Goal: Task Accomplishment & Management: Manage account settings

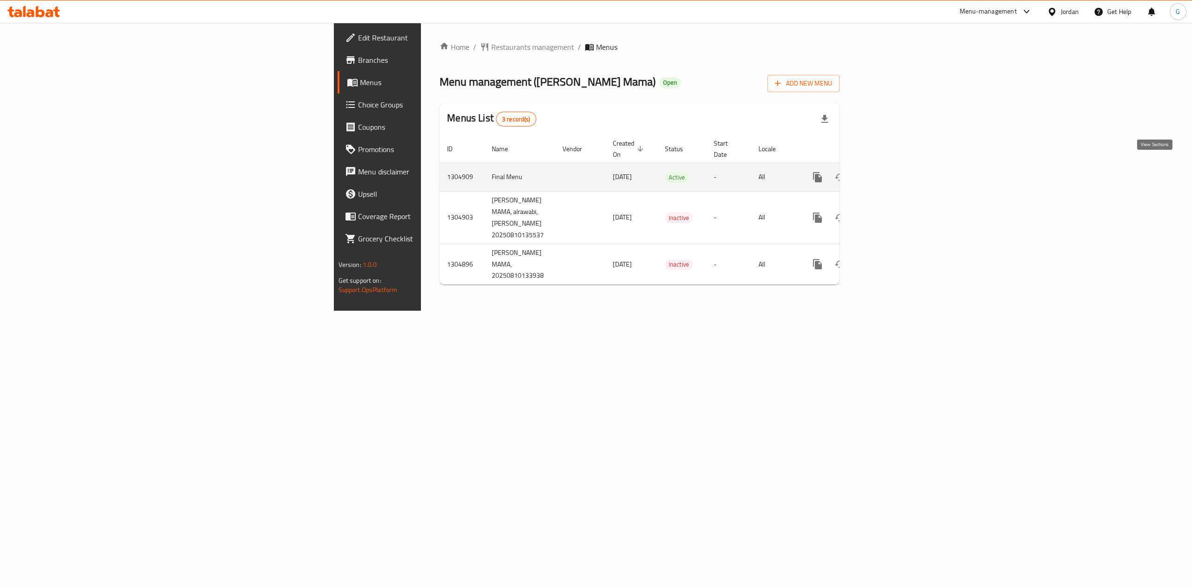
click at [889, 173] on icon "enhanced table" at bounding box center [884, 177] width 8 height 8
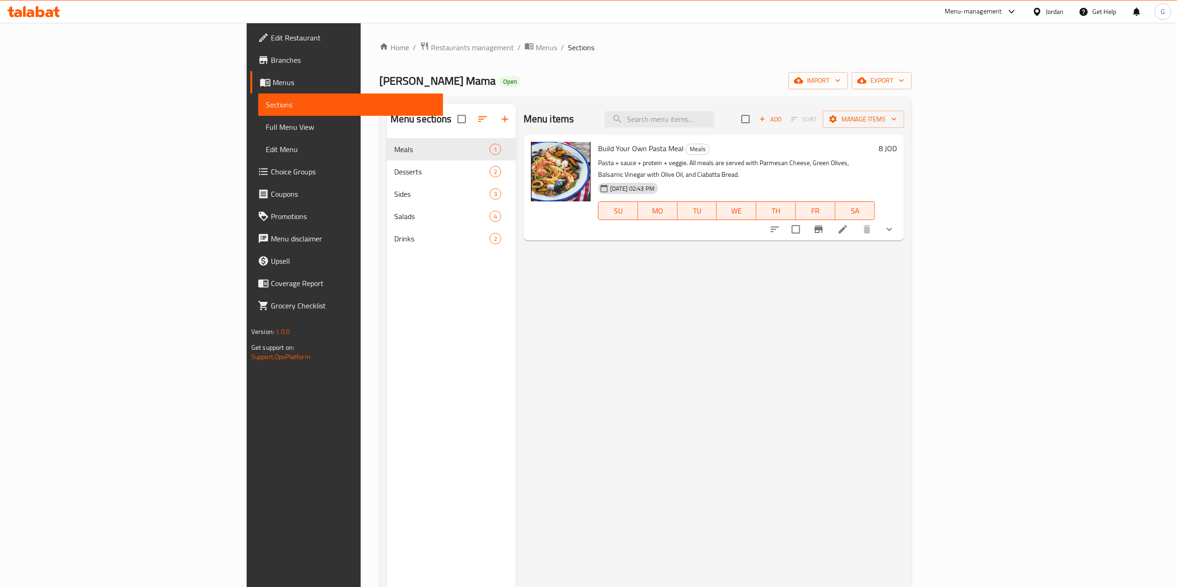
click at [271, 169] on span "Choice Groups" at bounding box center [353, 171] width 165 height 11
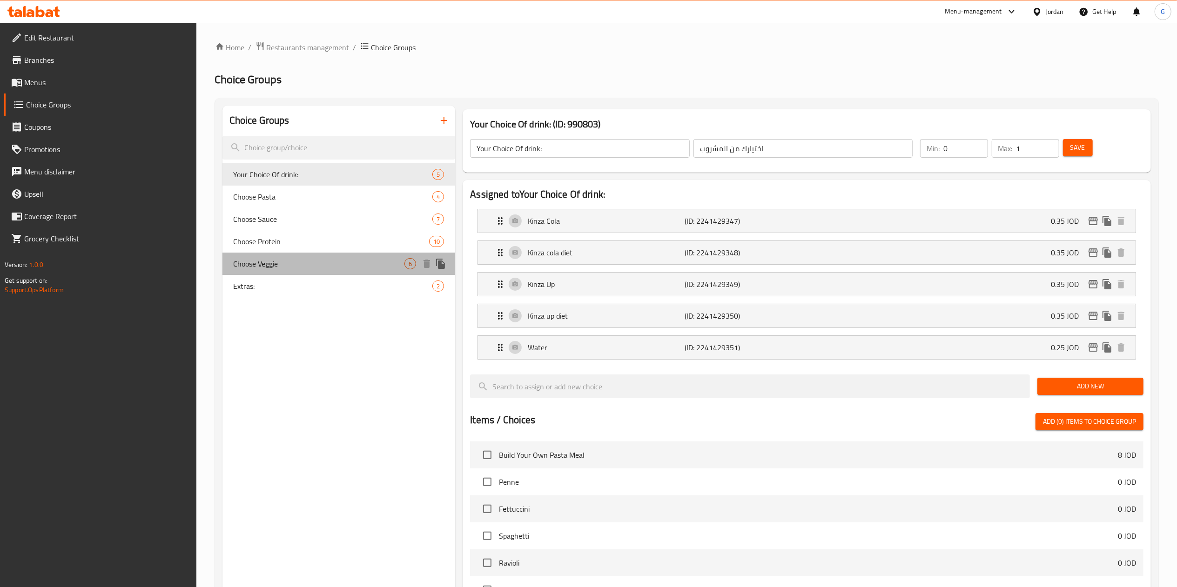
click at [324, 263] on span "Choose Veggie" at bounding box center [319, 263] width 171 height 11
type input "Choose Veggie"
type input "اختر الخضار"
type input "1"
type input "2"
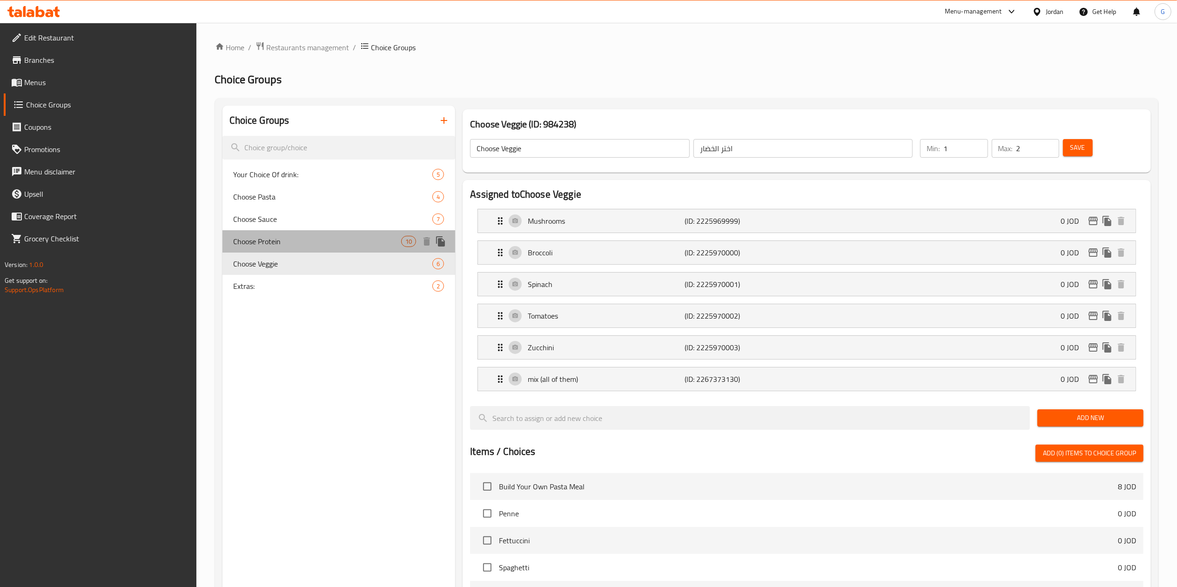
click at [314, 242] on span "Choose Protein" at bounding box center [318, 241] width 168 height 11
type input "Choose Protein"
type input "اختر البروتين"
type input "1"
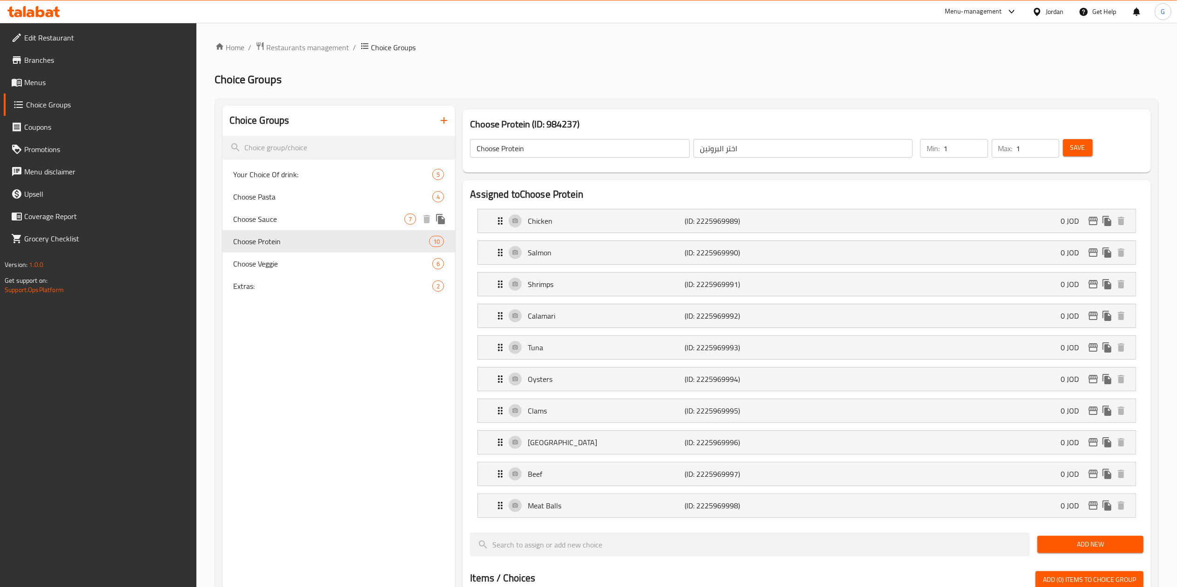
click at [290, 218] on span "Choose Sauce" at bounding box center [319, 219] width 171 height 11
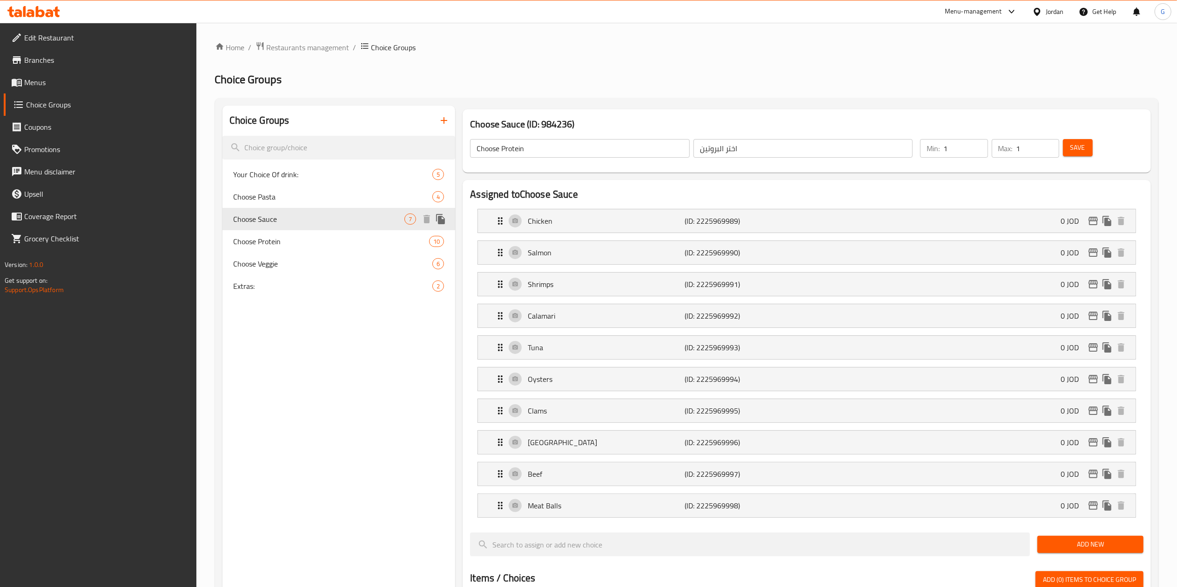
type input "Choose Sauce"
type input "اختر الصلصة"
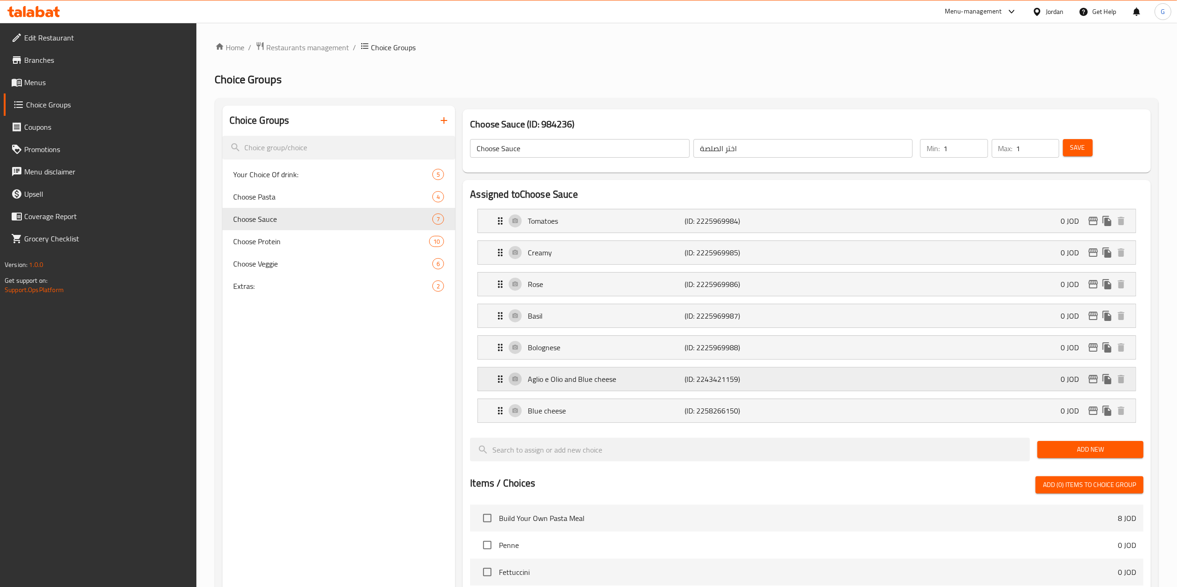
click at [1047, 382] on div "Aglio e Olio and Blue cheese (ID: 2243421159) 0 JOD" at bounding box center [810, 379] width 630 height 23
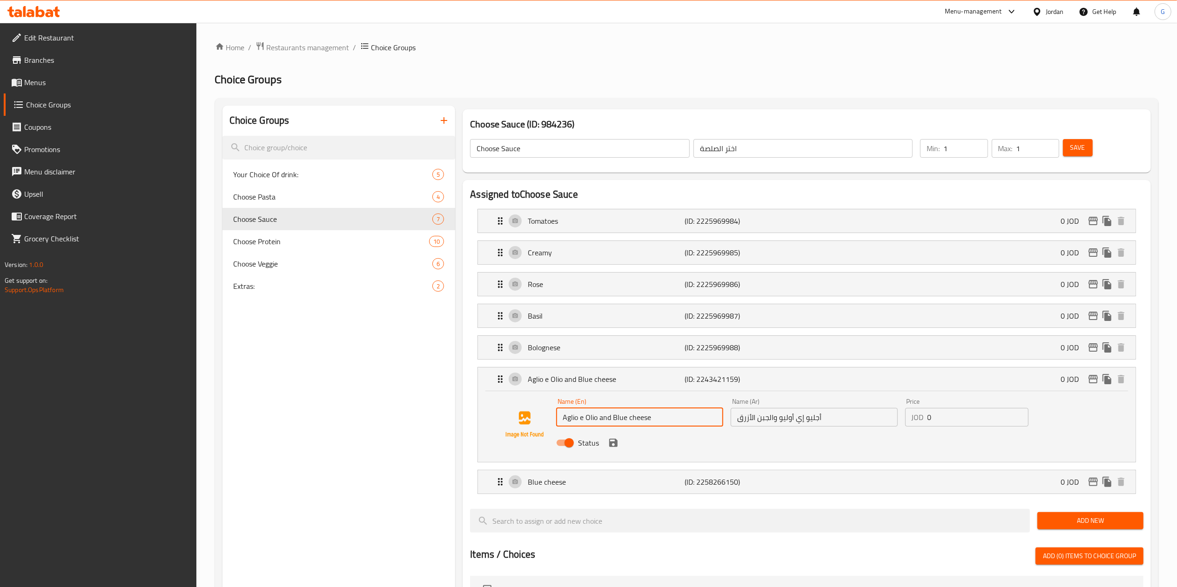
drag, startPoint x: 667, startPoint y: 423, endPoint x: 601, endPoint y: 420, distance: 65.7
click at [601, 420] on input "Aglio e Olio and Blue cheese" at bounding box center [639, 417] width 167 height 19
type input "Aglio e Olio"
click at [833, 421] on input "أجليو إي أوليو والجبن الأزرق" at bounding box center [814, 417] width 167 height 19
drag, startPoint x: 778, startPoint y: 420, endPoint x: 723, endPoint y: 423, distance: 55.0
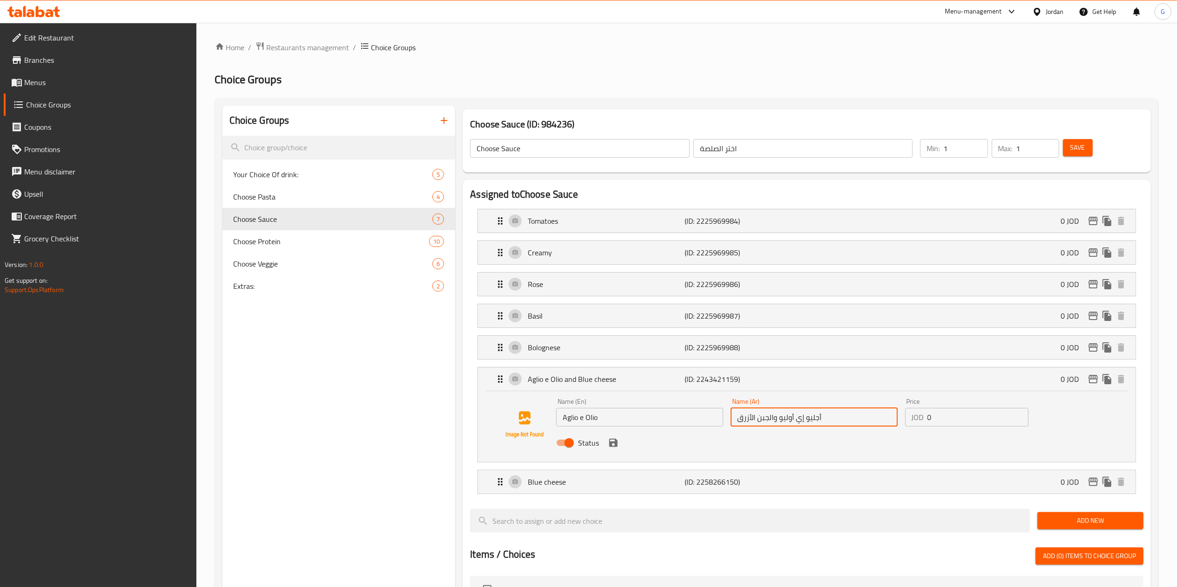
click at [723, 423] on div "Name (En) Aglio e Olio Name (En) Name (Ar) أجليو إي أوليو والجبن الأزرق Name (A…" at bounding box center [814, 425] width 523 height 61
click at [613, 444] on icon "save" at bounding box center [613, 443] width 8 height 8
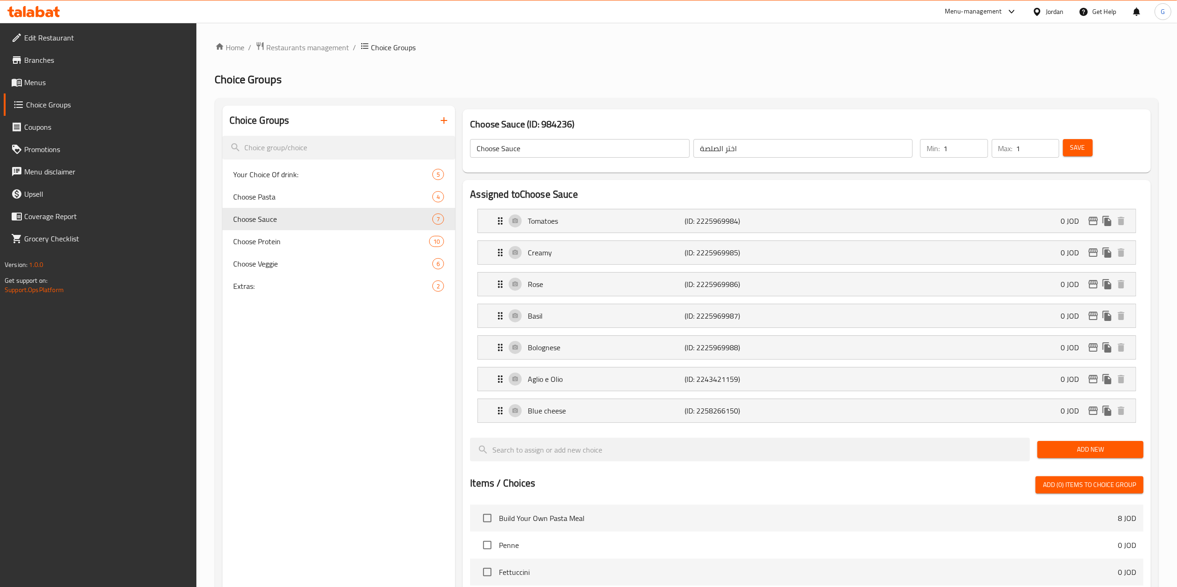
type input "أجليو إي أوليو"
click at [1077, 155] on button "Save" at bounding box center [1078, 147] width 30 height 17
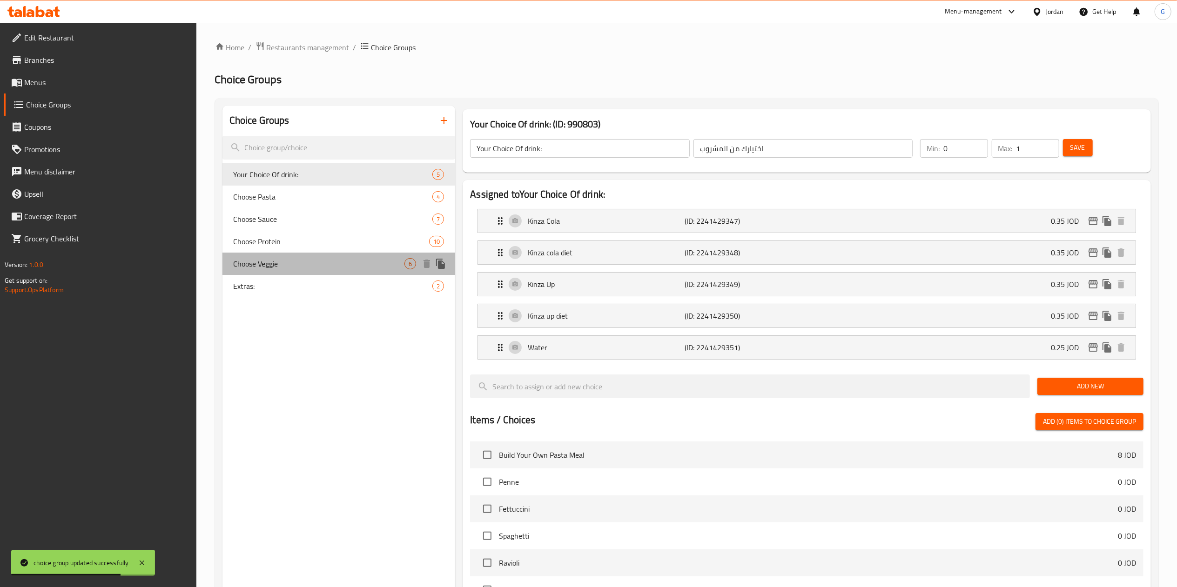
click at [302, 258] on span "Choose Veggie" at bounding box center [319, 263] width 171 height 11
type input "Choose Veggie"
type input "اختر الخضار"
type input "1"
type input "2"
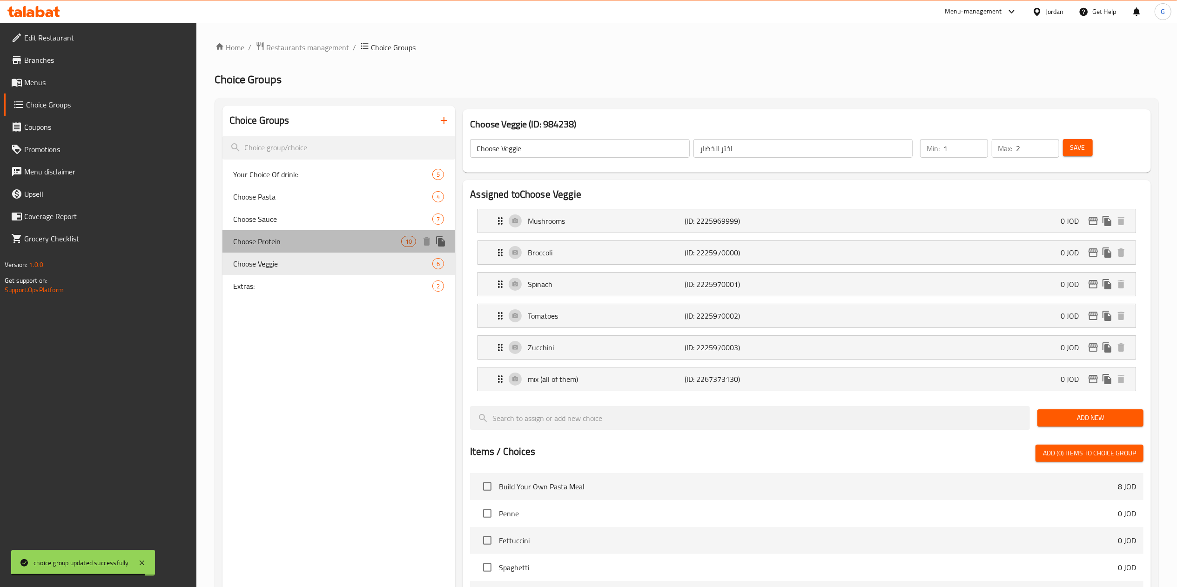
click at [282, 235] on div "Choose Protein 10" at bounding box center [338, 241] width 233 height 22
type input "Choose Protein"
type input "اختر البروتين"
type input "1"
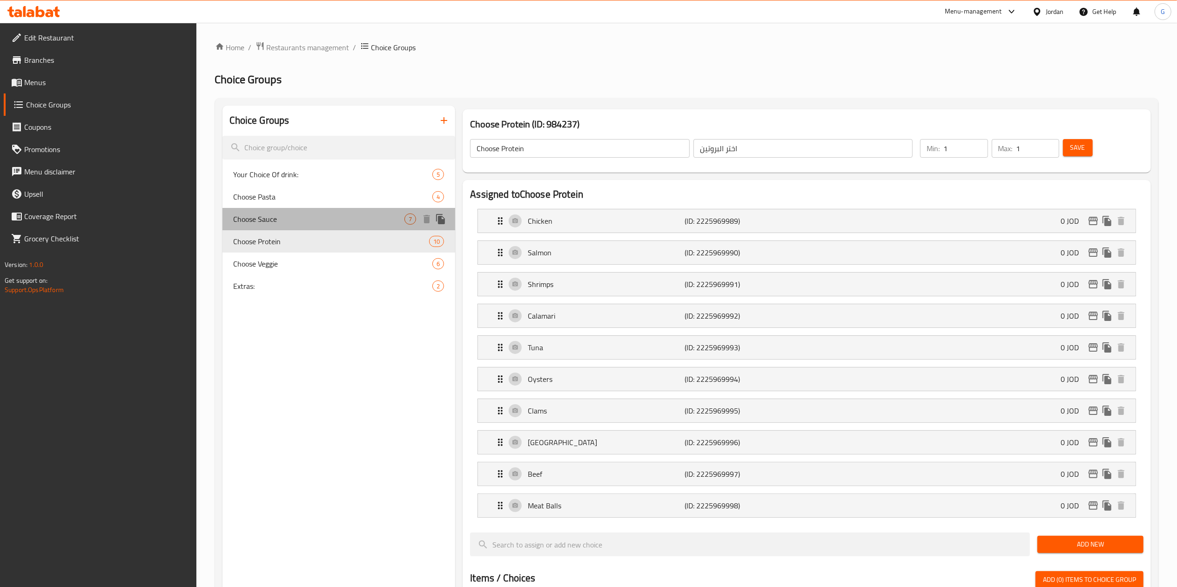
click at [276, 214] on span "Choose Sauce" at bounding box center [319, 219] width 171 height 11
type input "Choose Sauce"
type input "اختر الصلصة"
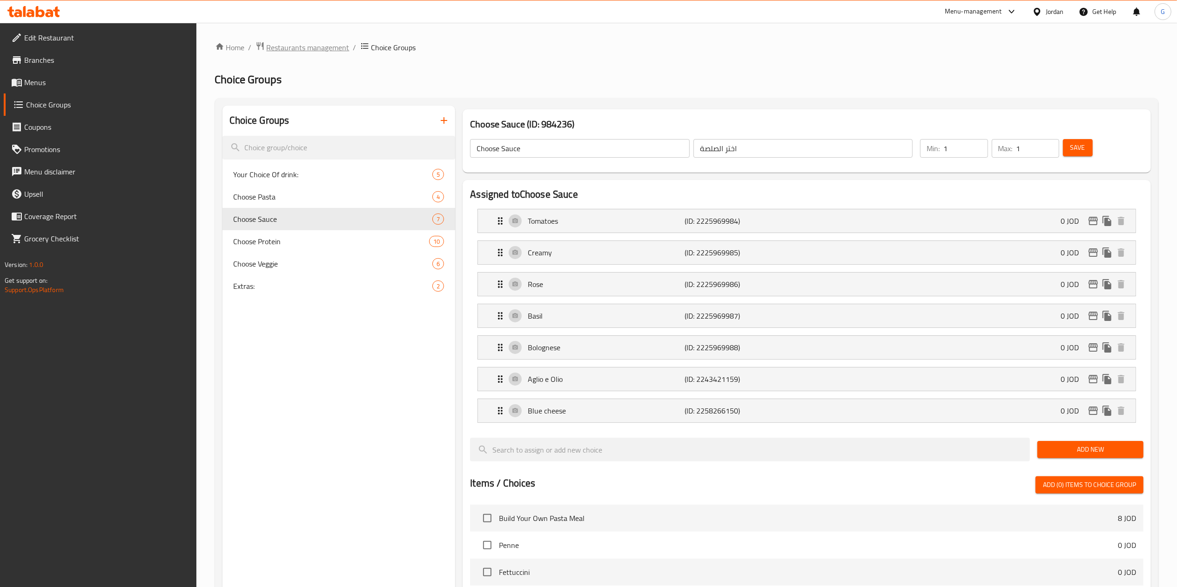
click at [328, 51] on span "Restaurants management" at bounding box center [308, 47] width 83 height 11
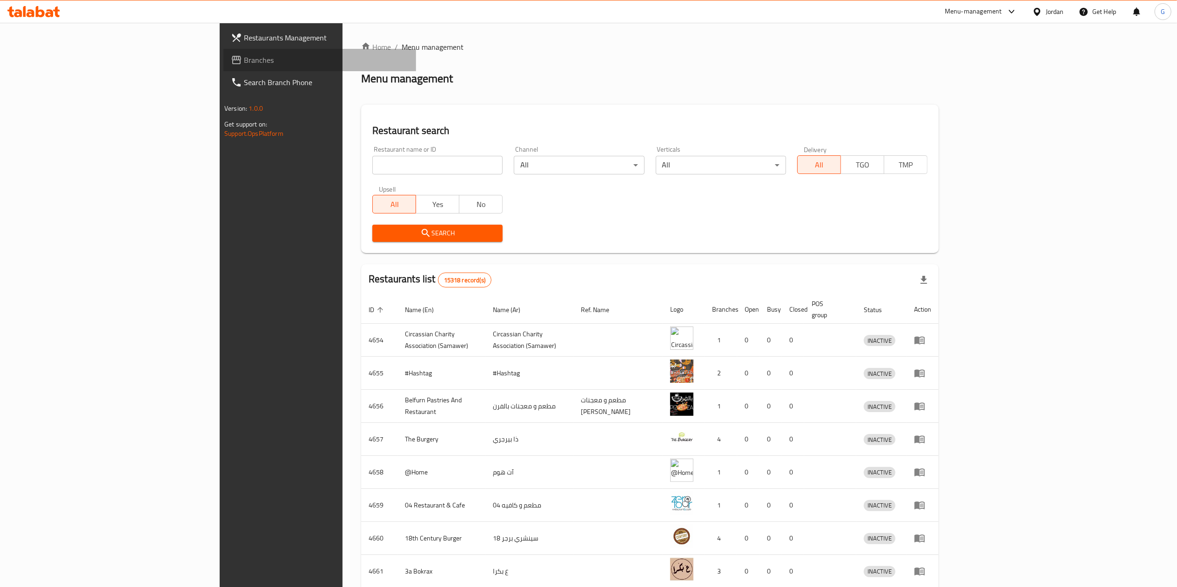
click at [223, 67] on link "Branches" at bounding box center [319, 60] width 193 height 22
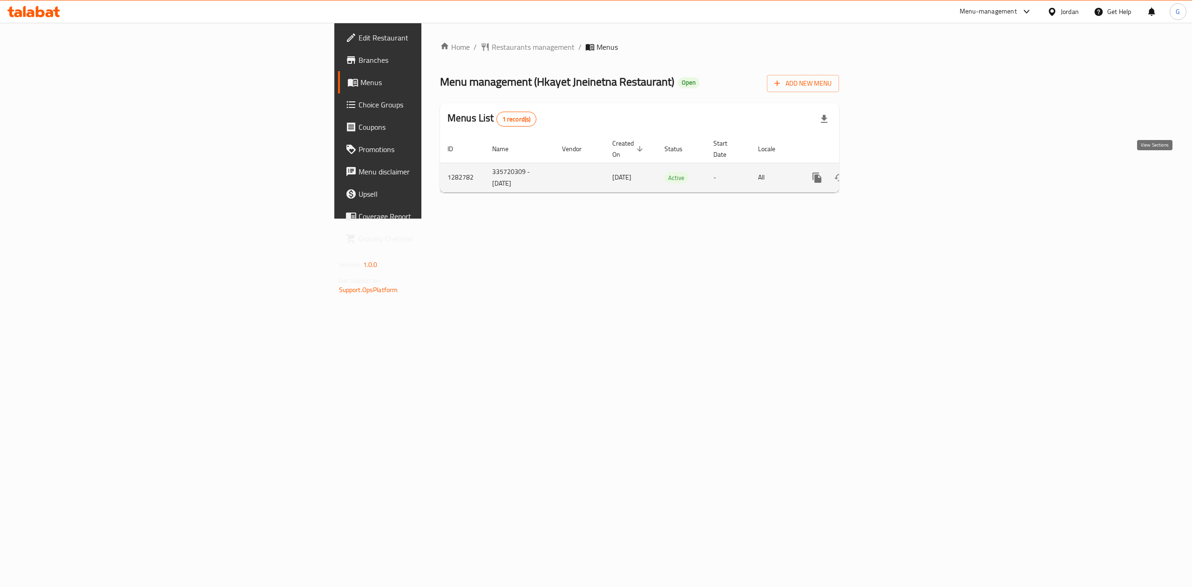
click at [890, 172] on icon "enhanced table" at bounding box center [883, 177] width 11 height 11
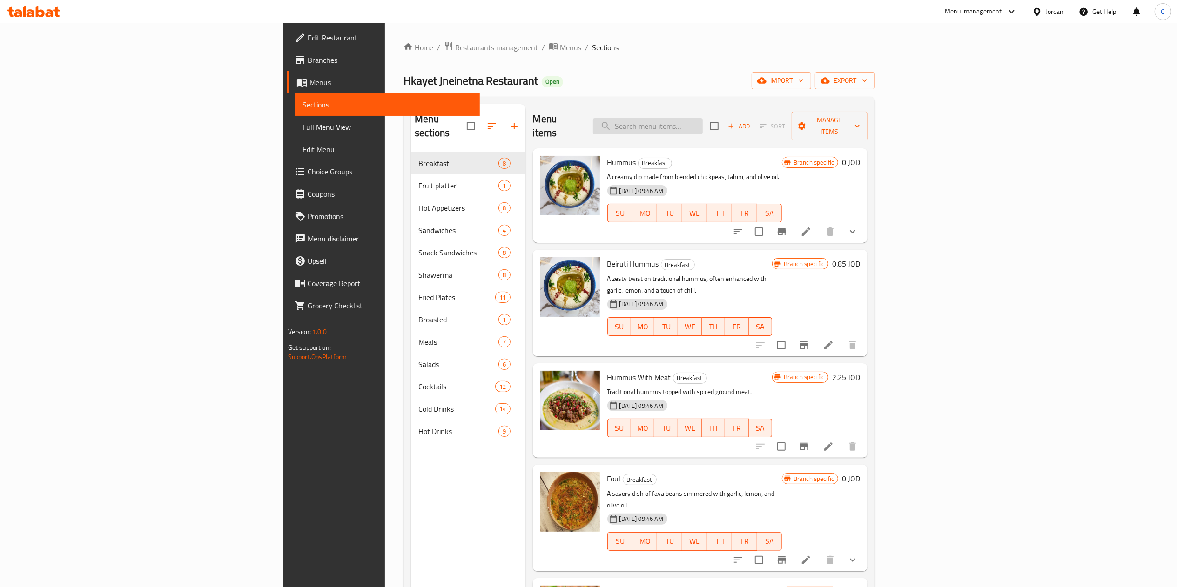
click at [703, 121] on input "search" at bounding box center [648, 126] width 110 height 16
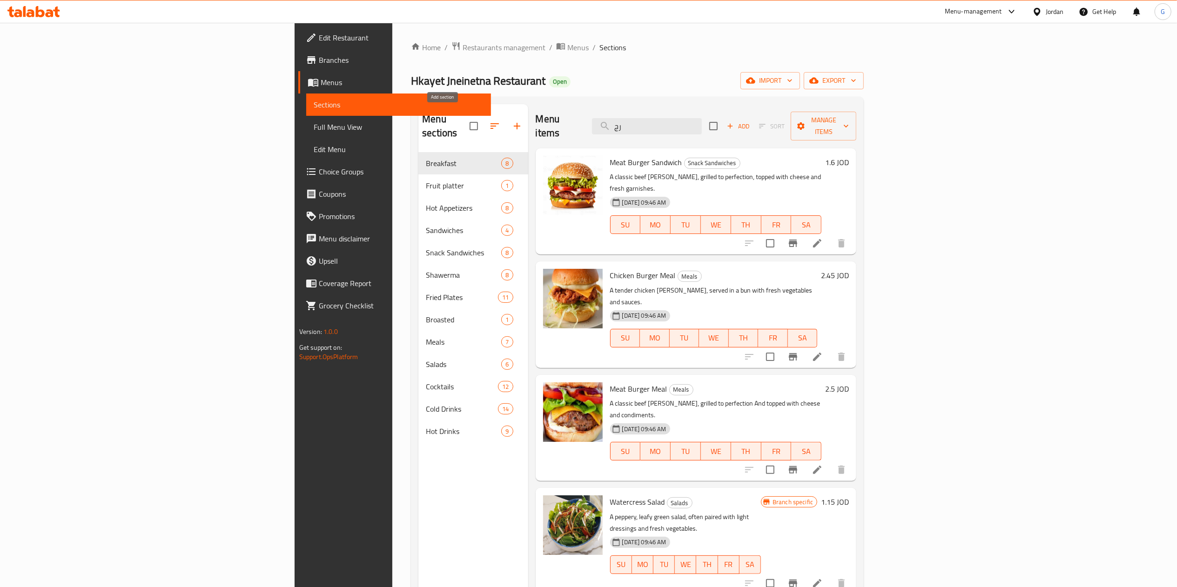
type input "رج"
click at [506, 115] on button "button" at bounding box center [517, 126] width 22 height 22
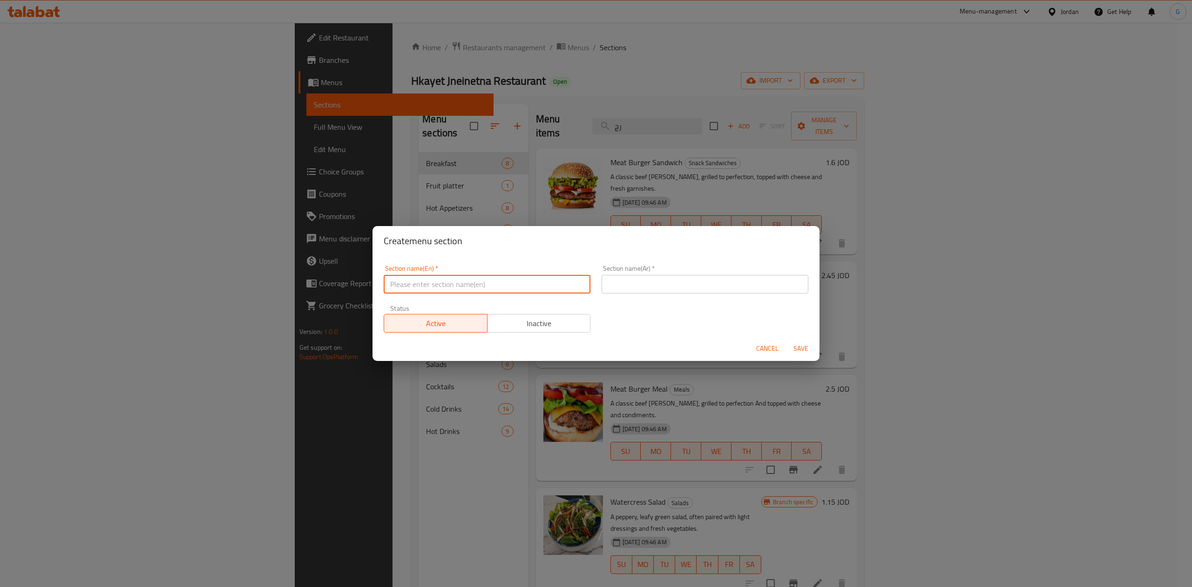
click at [443, 290] on input "text" at bounding box center [487, 284] width 207 height 19
type input "BOGO"
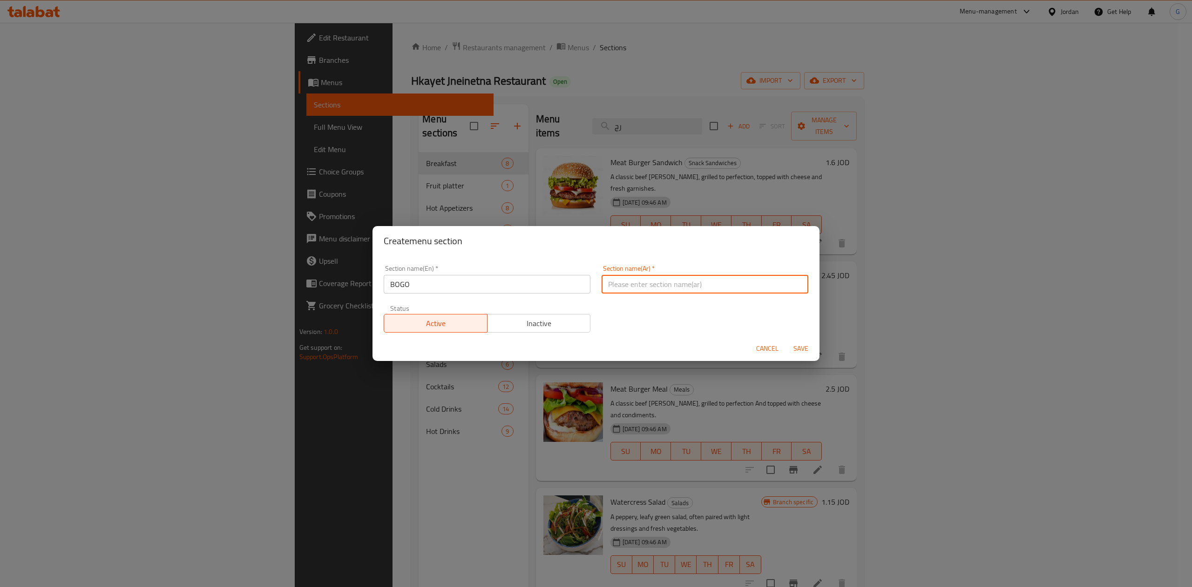
click at [699, 293] on input "text" at bounding box center [704, 284] width 207 height 19
type input "f"
type input "ب"
type input "اشتري 1 والثاني مجانا"
click at [560, 331] on button "Inactive" at bounding box center [539, 323] width 104 height 19
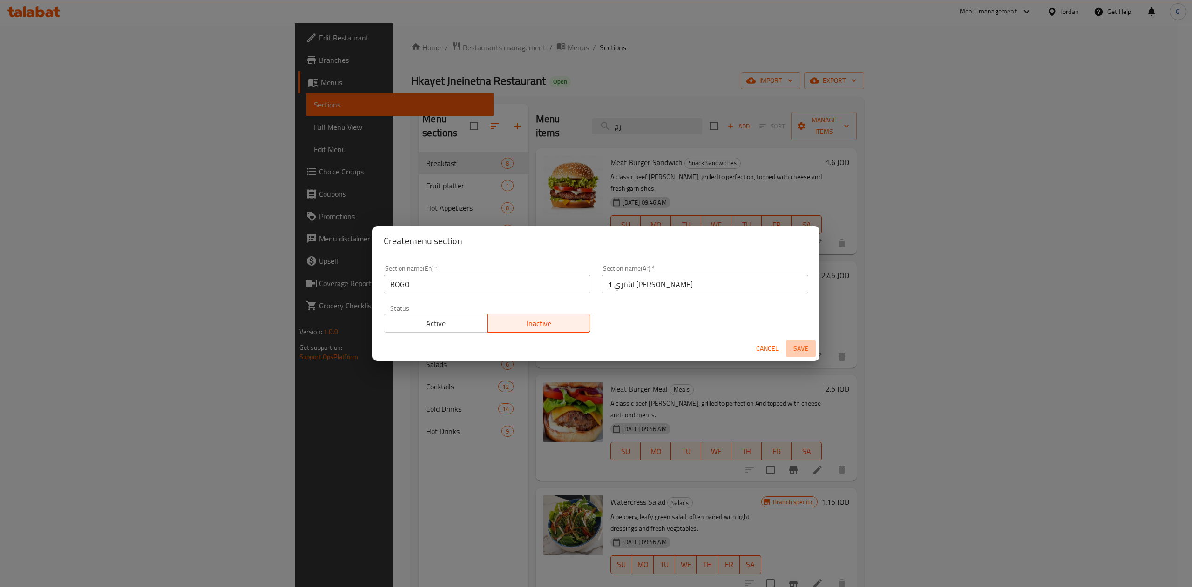
click at [797, 349] on span "Save" at bounding box center [800, 349] width 22 height 12
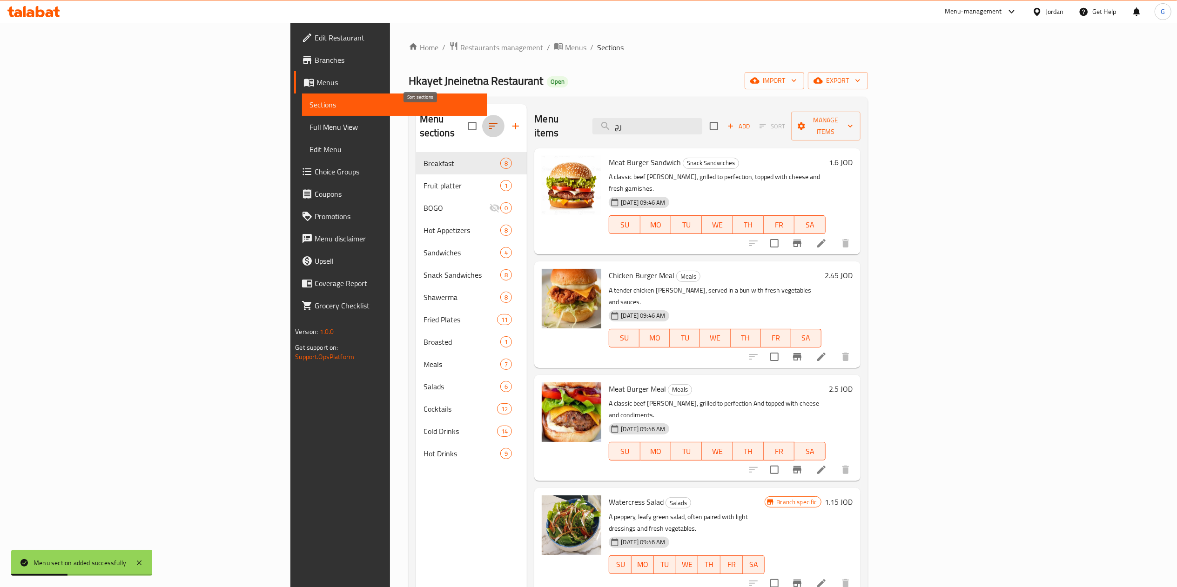
click at [488, 121] on icon "button" at bounding box center [493, 126] width 11 height 11
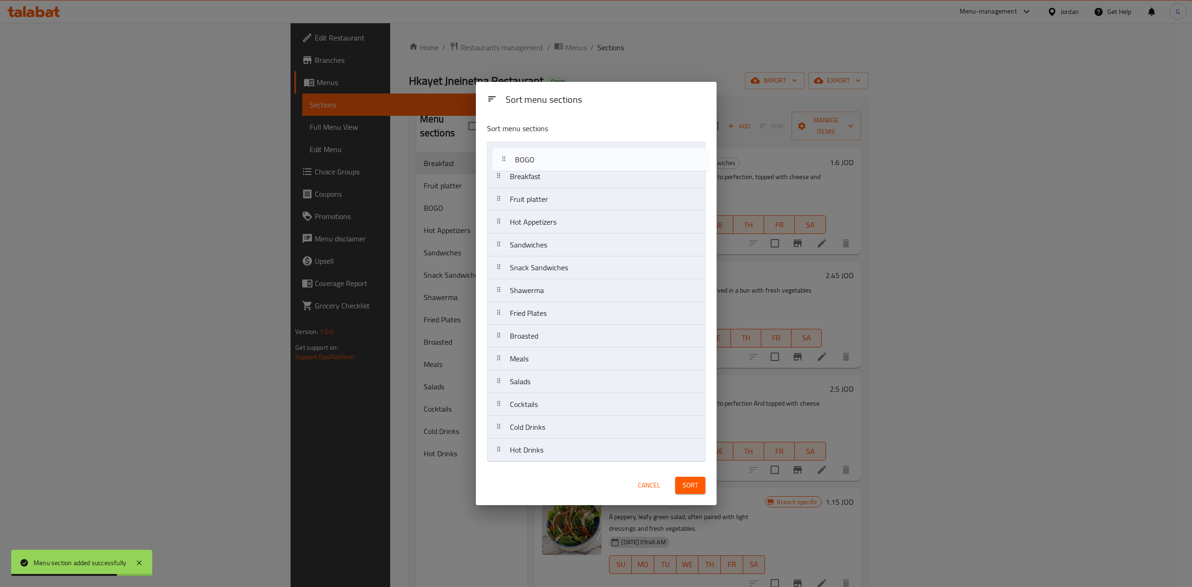
drag, startPoint x: 510, startPoint y: 199, endPoint x: 517, endPoint y: 153, distance: 47.0
click at [517, 153] on nav "Breakfast Fruit platter BOGO Hot Appetizers Sandwiches Snack Sandwiches Shawerm…" at bounding box center [596, 302] width 218 height 320
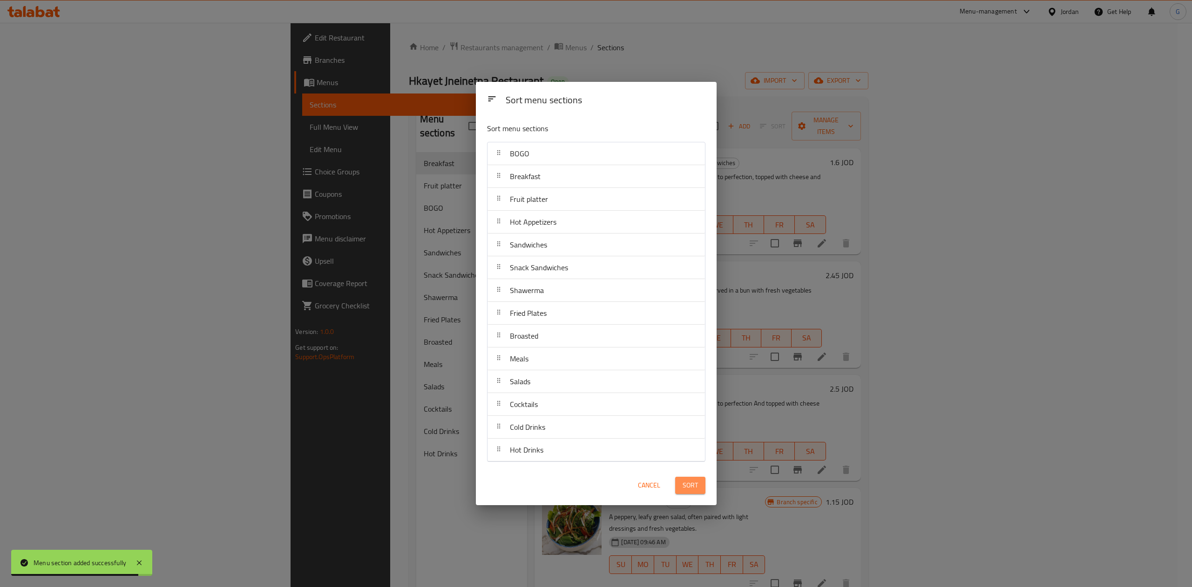
click at [698, 483] on button "Sort" at bounding box center [690, 485] width 30 height 17
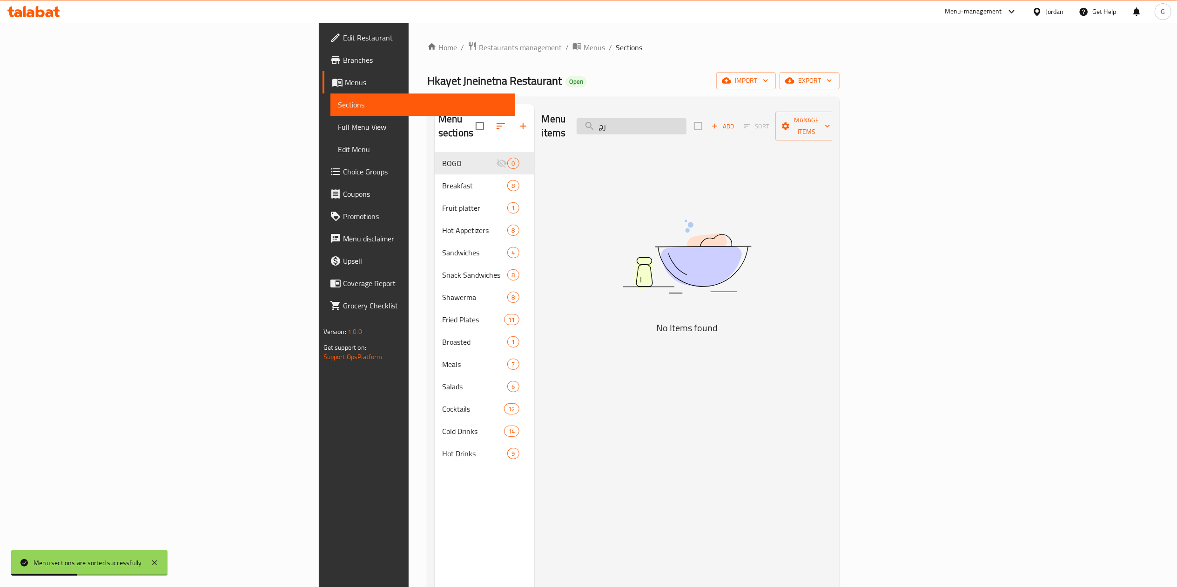
click at [687, 119] on input "رج" at bounding box center [632, 126] width 110 height 16
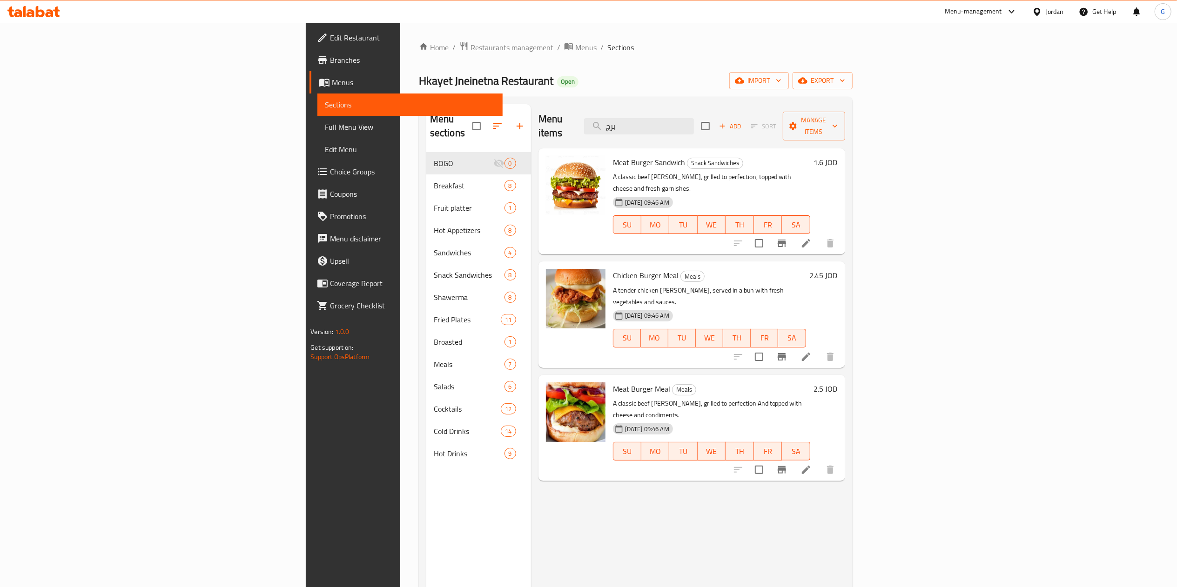
type input "برج"
click at [812, 238] on icon at bounding box center [806, 243] width 11 height 11
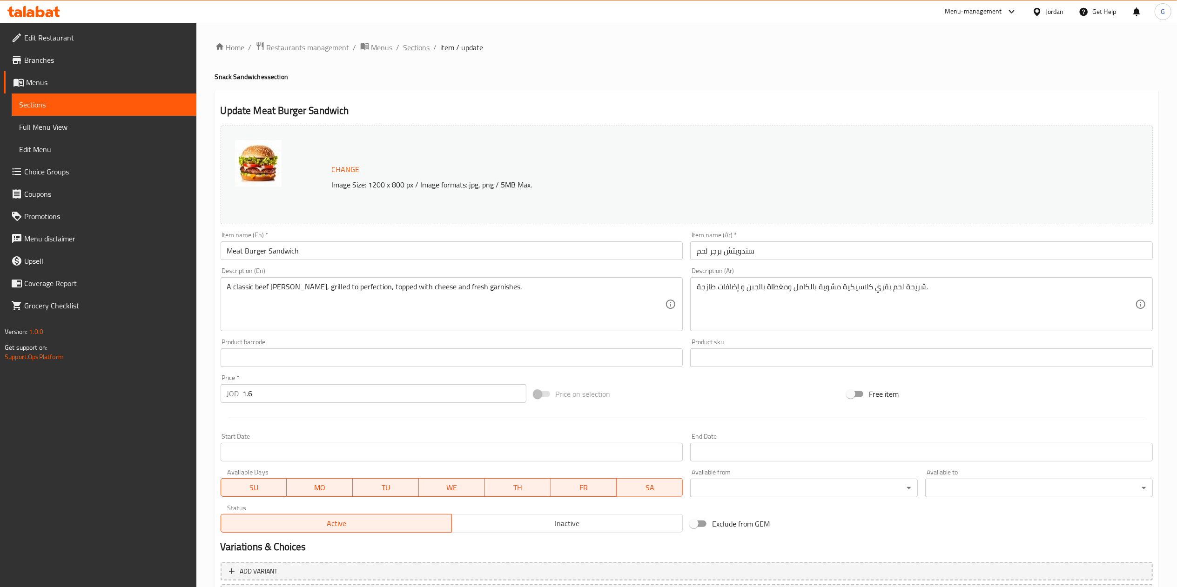
click at [418, 42] on span "Sections" at bounding box center [417, 47] width 27 height 11
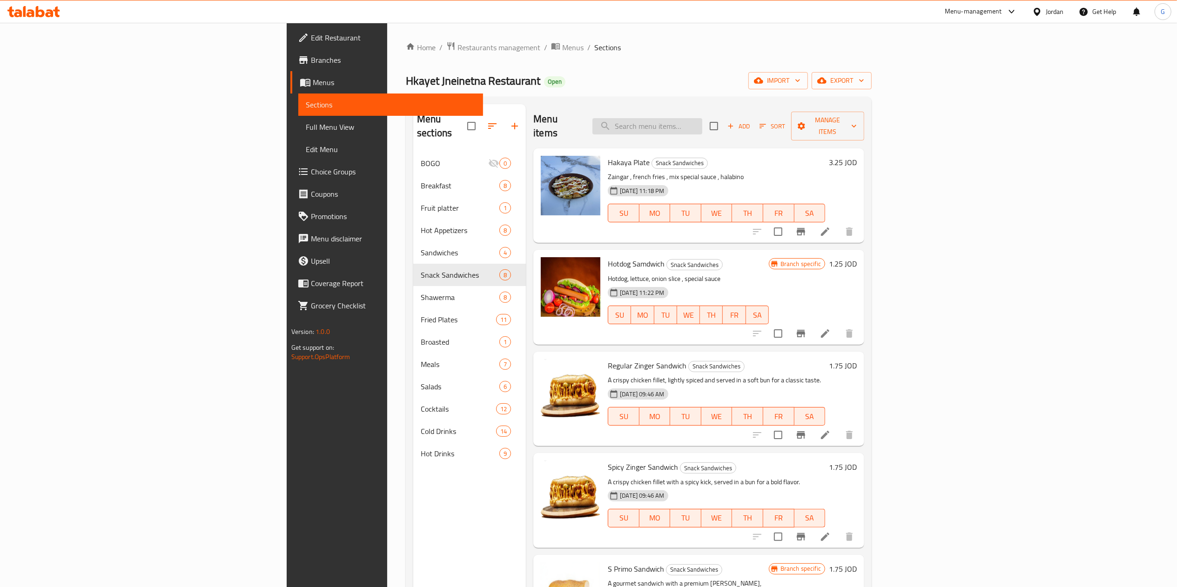
click at [702, 121] on input "search" at bounding box center [648, 126] width 110 height 16
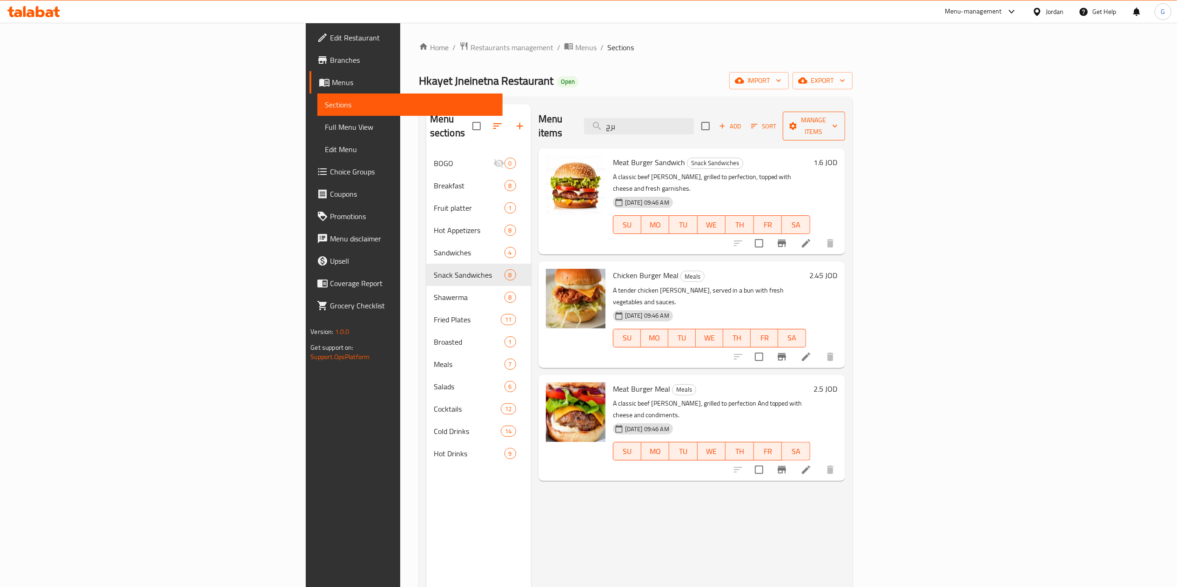
type input "برج"
click at [838, 118] on span "Manage items" at bounding box center [813, 126] width 47 height 23
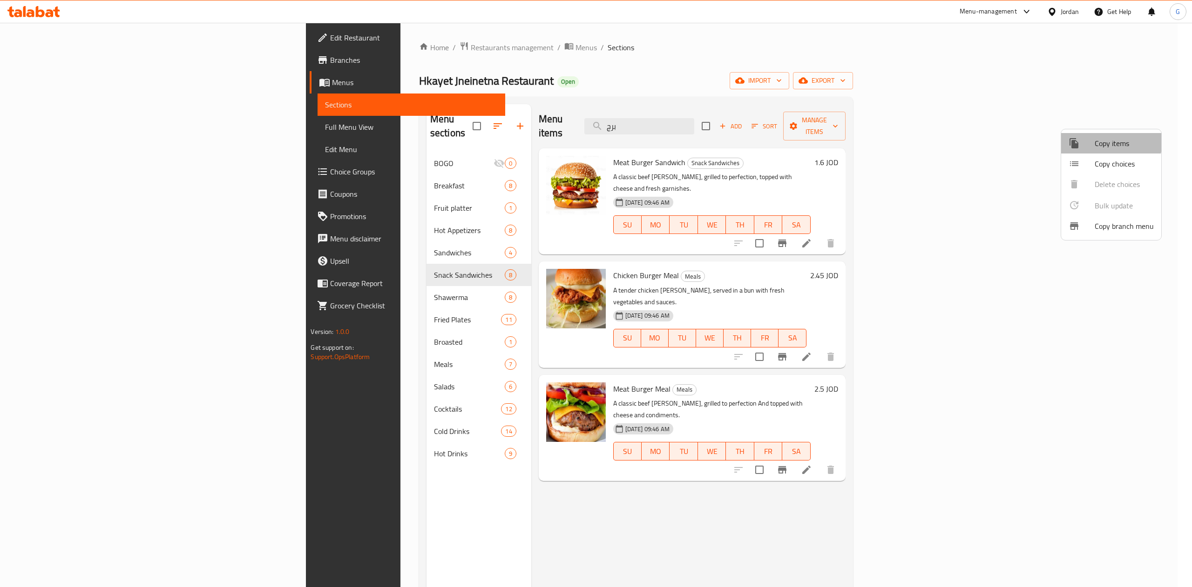
click at [1098, 141] on span "Copy items" at bounding box center [1123, 143] width 59 height 11
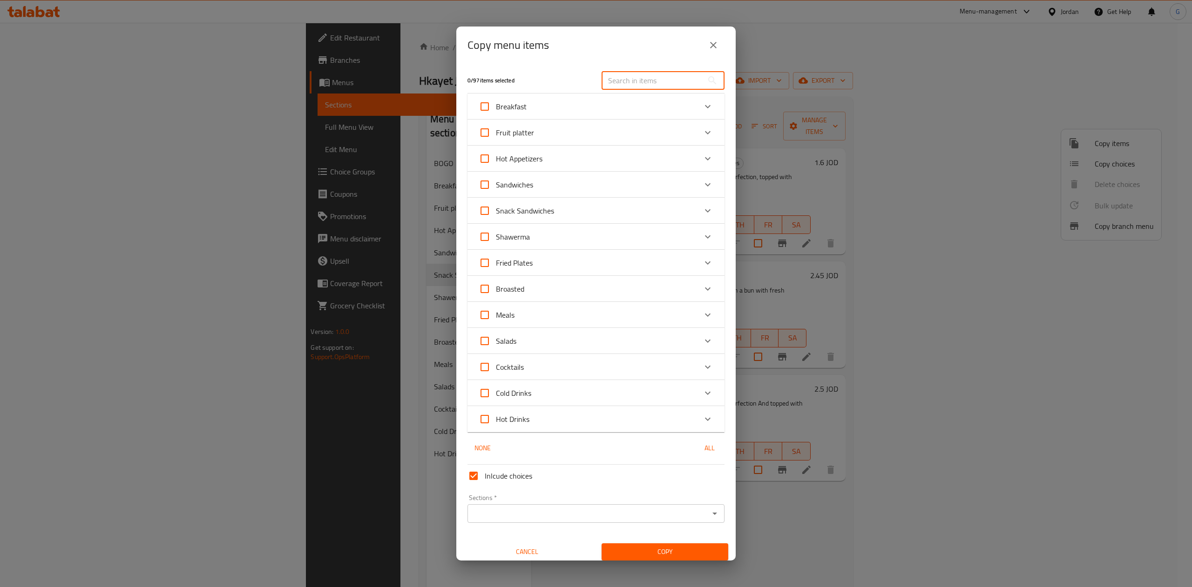
click at [635, 80] on input "text" at bounding box center [651, 80] width 101 height 19
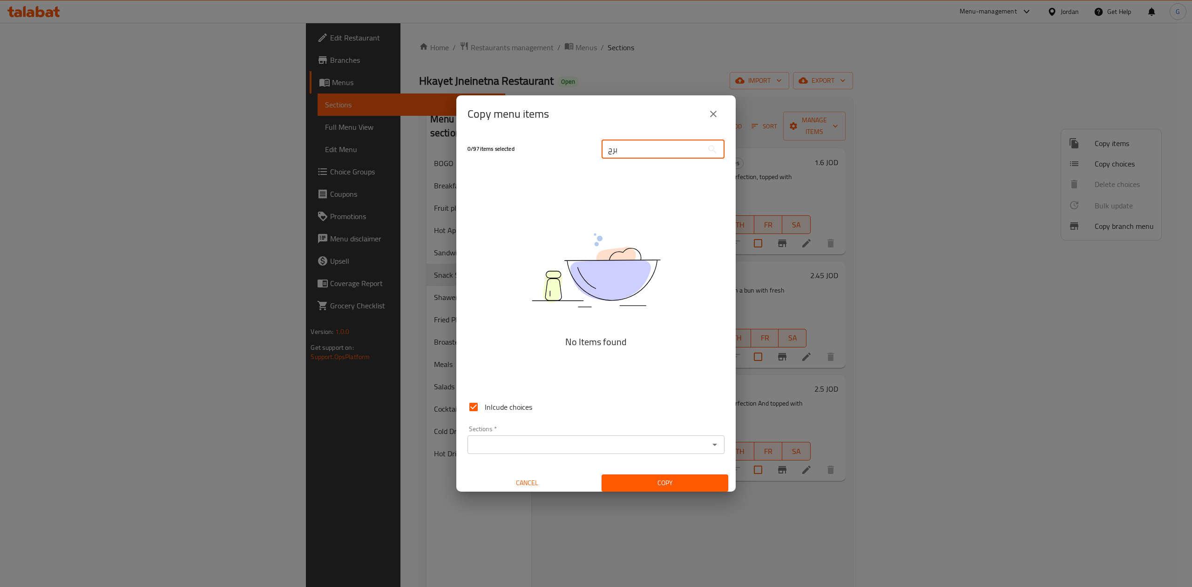
type input "برج"
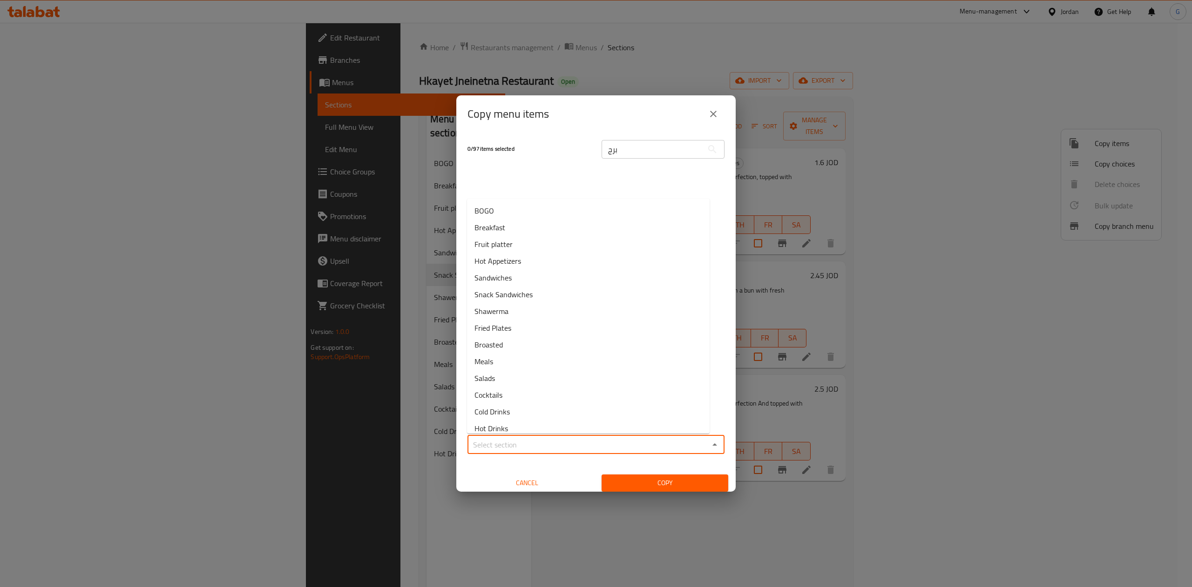
click at [569, 445] on input "Sections   *" at bounding box center [588, 444] width 236 height 13
click at [652, 143] on input "برج" at bounding box center [651, 149] width 101 height 19
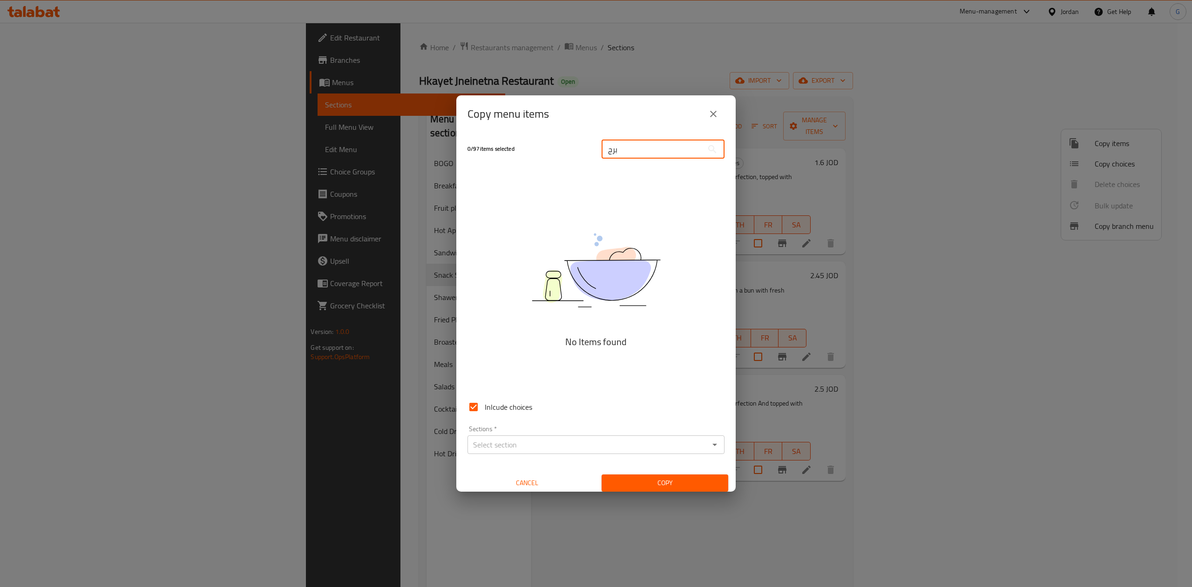
click at [652, 143] on input "برج" at bounding box center [651, 149] width 101 height 19
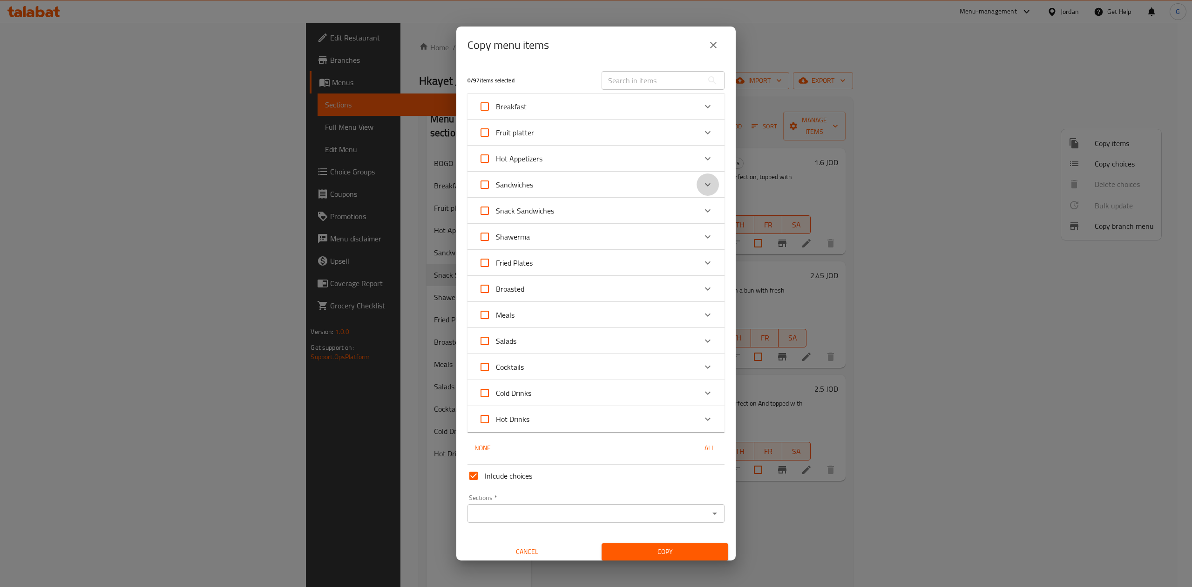
click at [702, 183] on icon "Expand" at bounding box center [707, 184] width 11 height 11
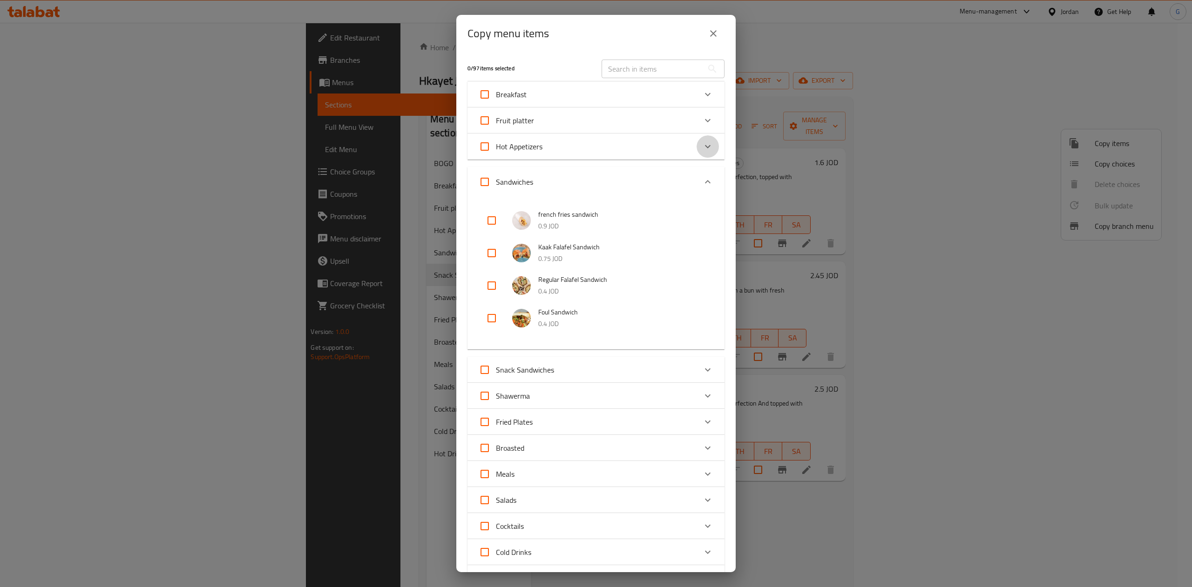
click at [702, 143] on icon "Expand" at bounding box center [707, 146] width 11 height 11
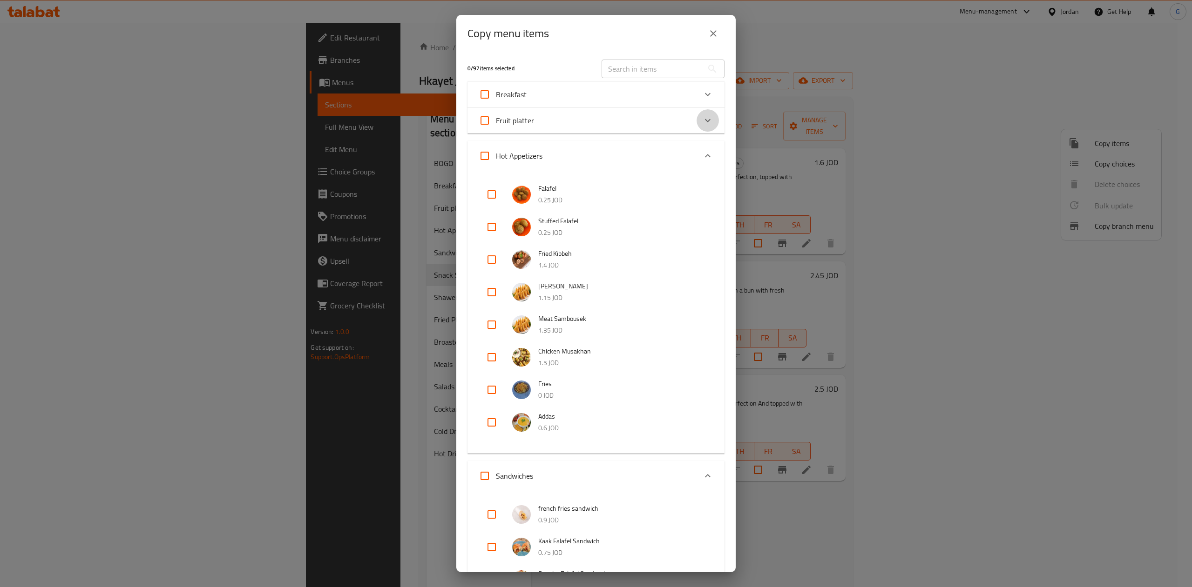
click at [702, 117] on icon "Expand" at bounding box center [707, 120] width 11 height 11
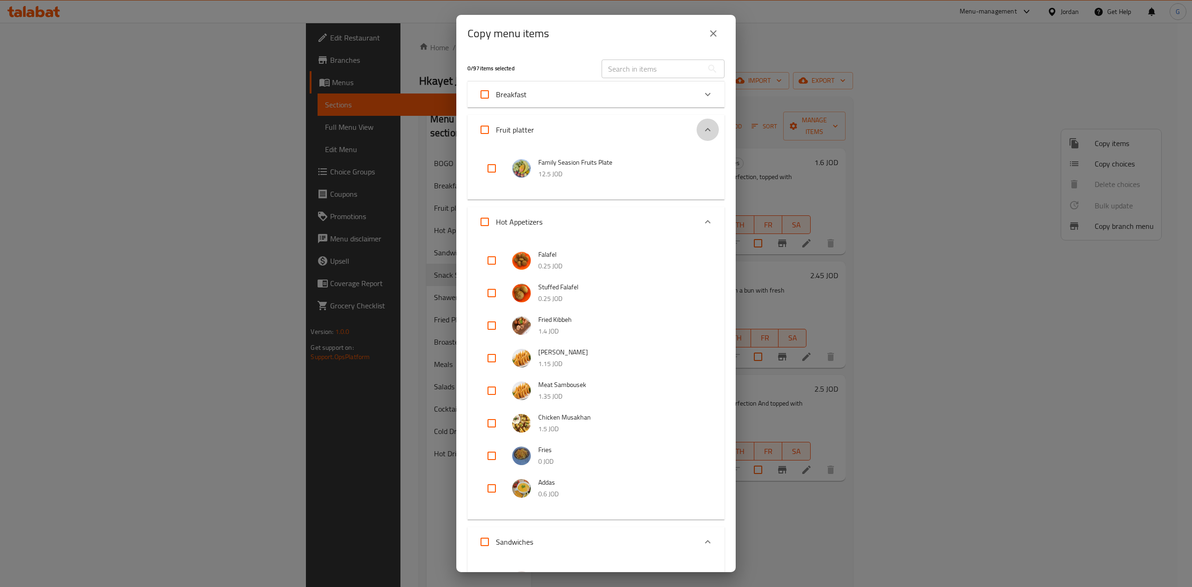
click at [697, 120] on div "Expand" at bounding box center [707, 130] width 22 height 22
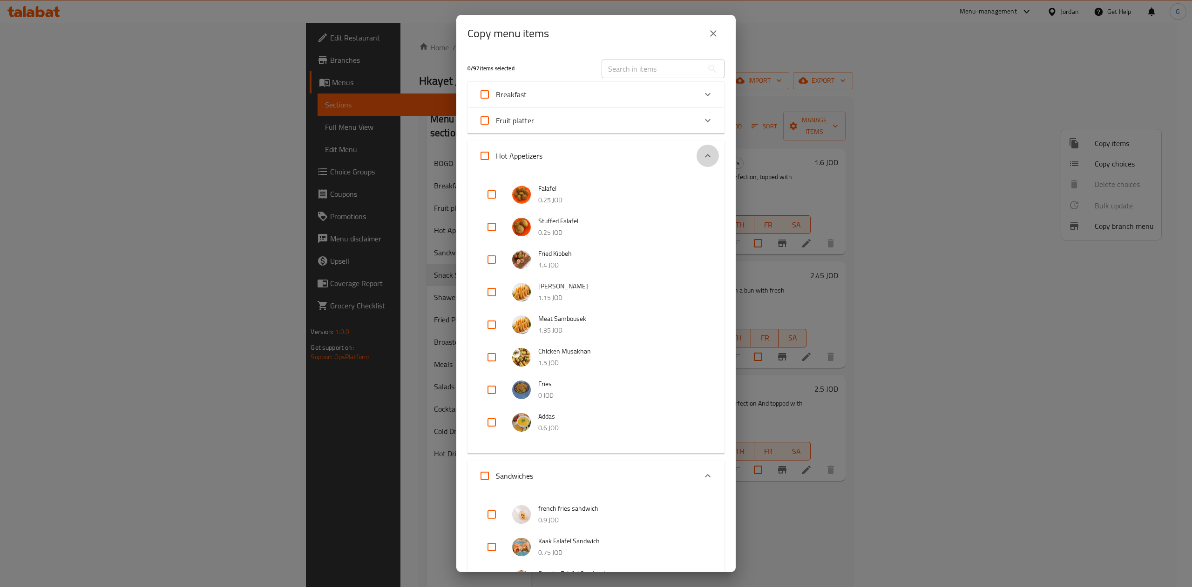
click at [702, 153] on icon "Expand" at bounding box center [707, 155] width 11 height 11
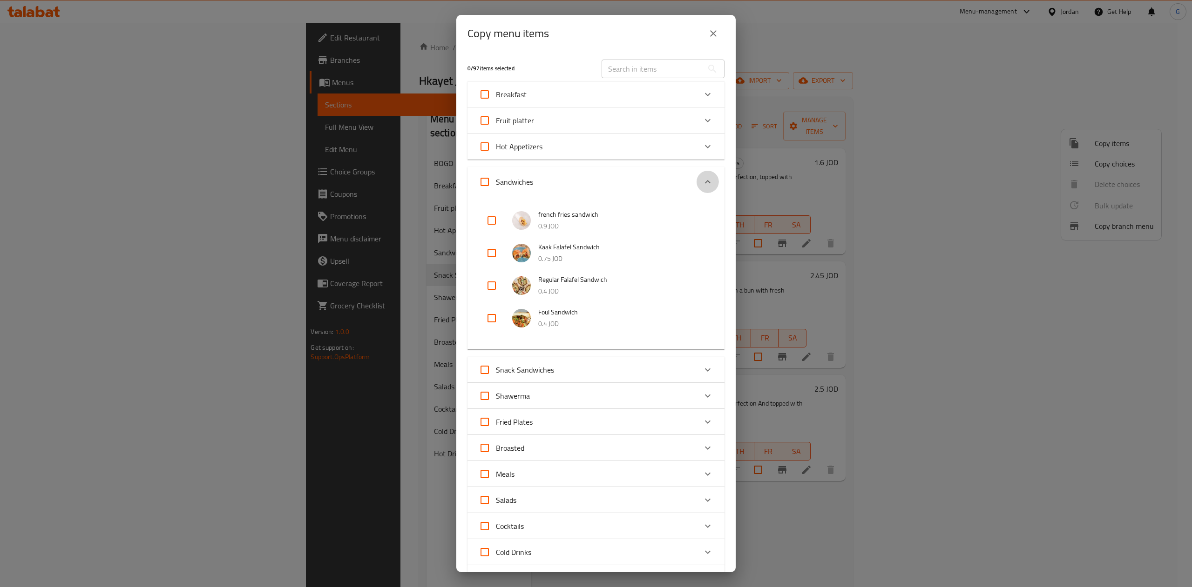
click at [702, 182] on icon "Expand" at bounding box center [707, 181] width 11 height 11
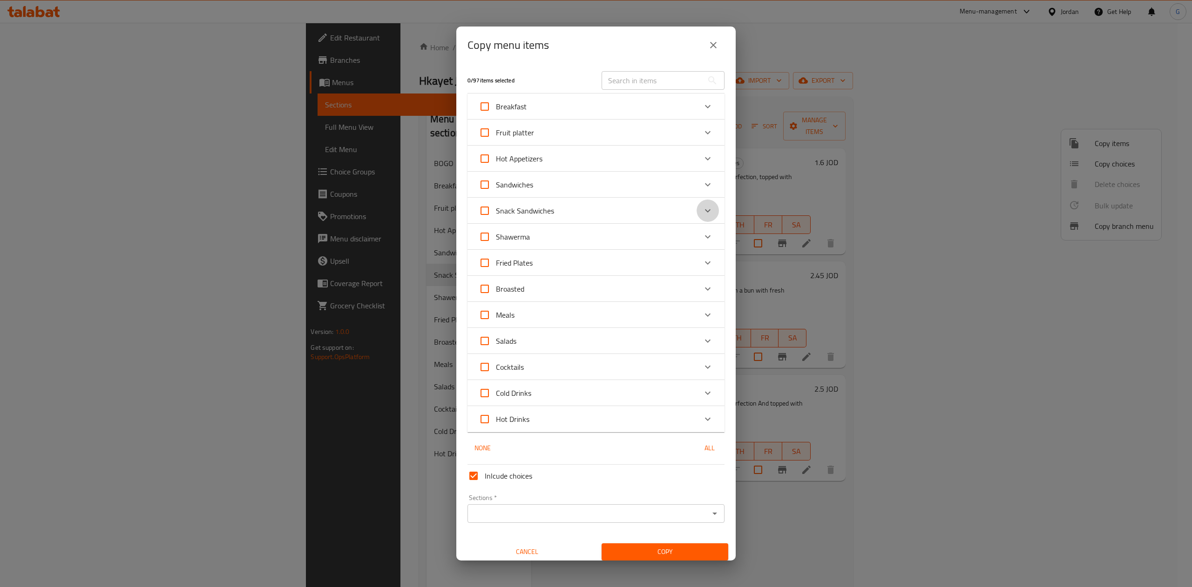
click at [702, 213] on icon "Expand" at bounding box center [707, 210] width 11 height 11
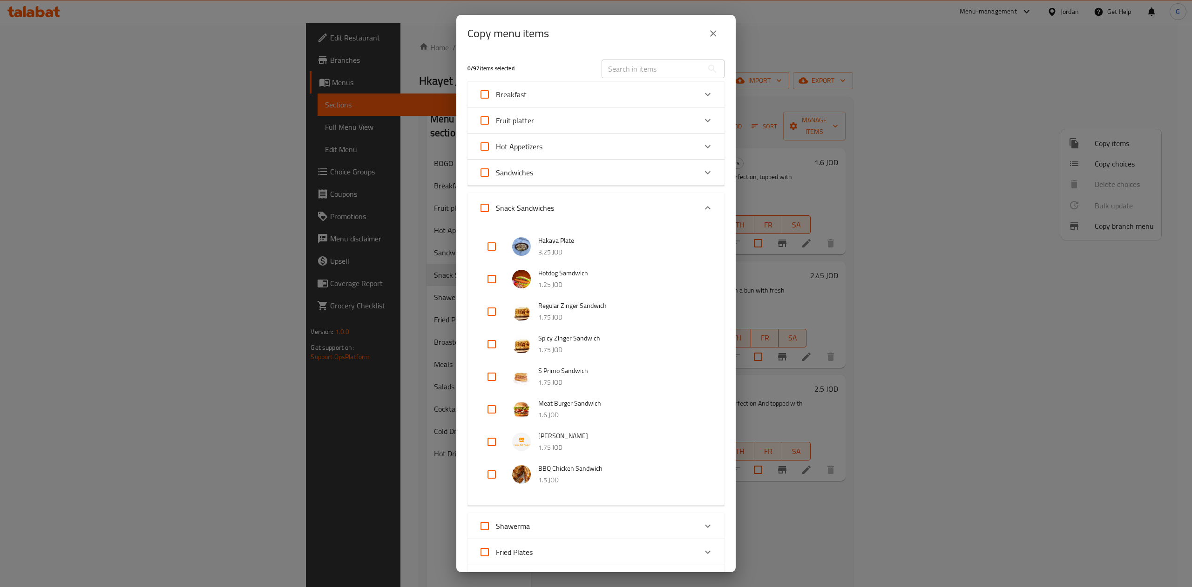
click at [495, 409] on input "checkbox" at bounding box center [491, 409] width 22 height 22
checkbox input "true"
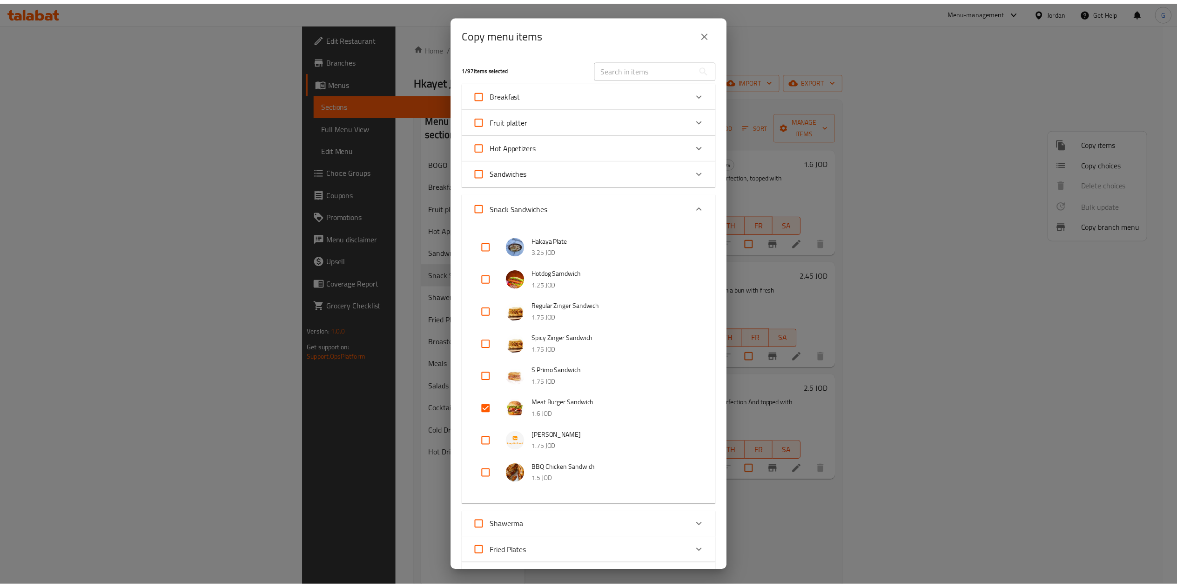
scroll to position [283, 0]
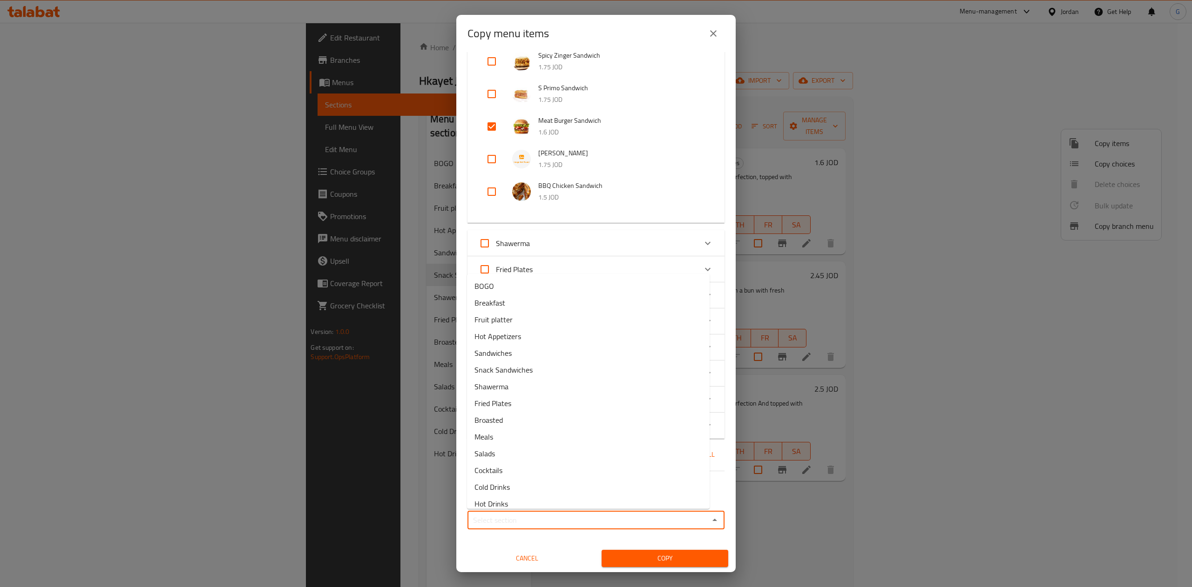
click at [516, 517] on input "Sections   *" at bounding box center [588, 520] width 236 height 13
click at [527, 285] on li "BOGO" at bounding box center [588, 286] width 243 height 17
type input "BOGO"
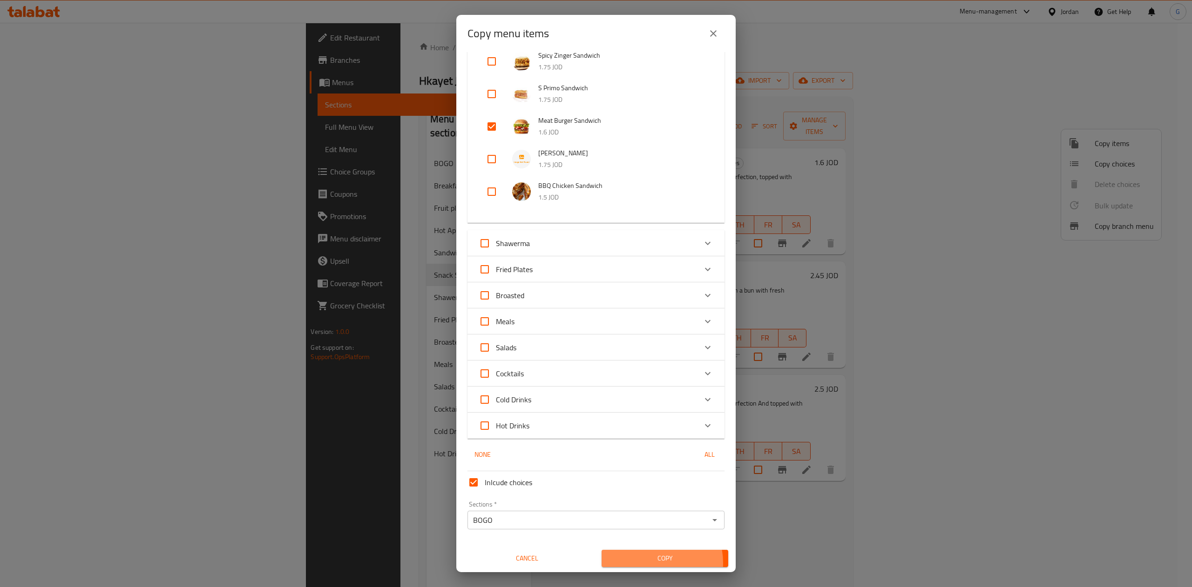
click at [639, 563] on span "Copy" at bounding box center [665, 559] width 112 height 12
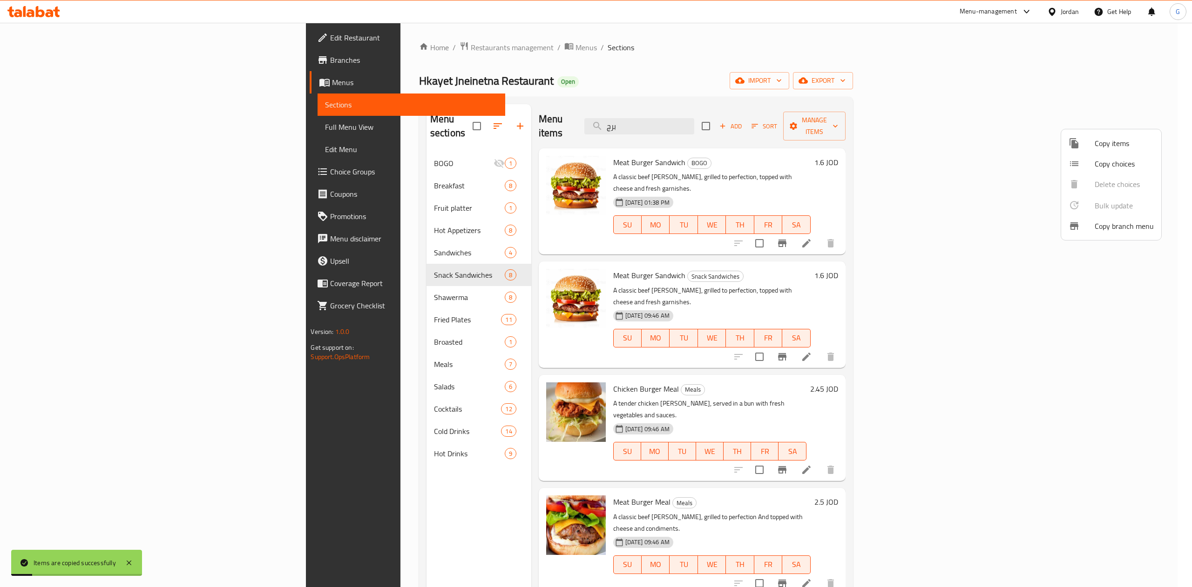
click at [278, 146] on div at bounding box center [596, 293] width 1192 height 587
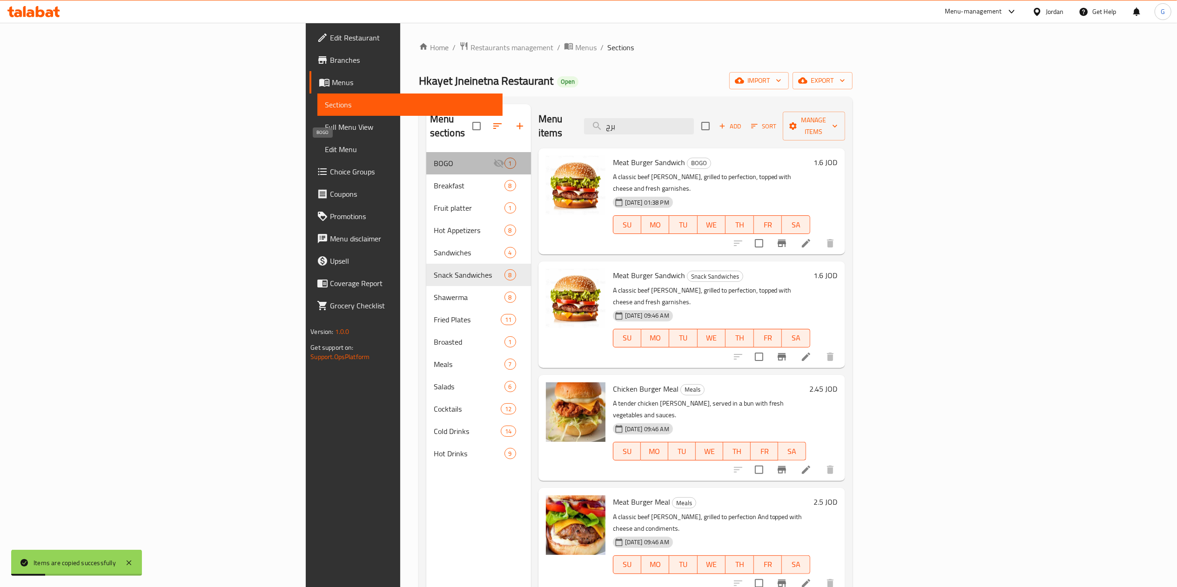
click at [434, 158] on span "BOGO" at bounding box center [464, 163] width 60 height 11
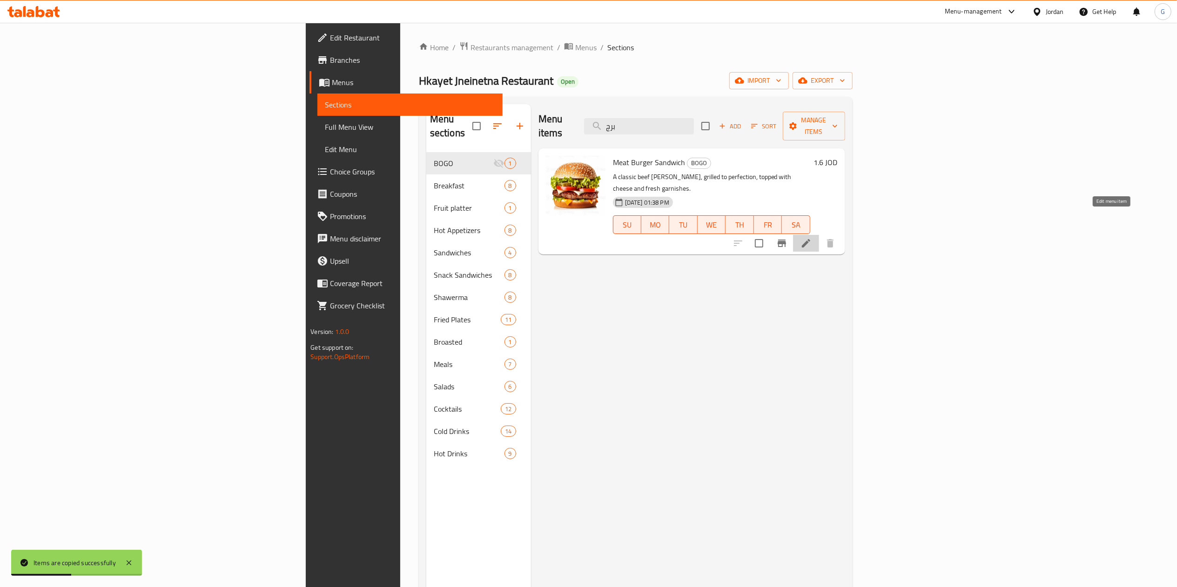
click at [812, 238] on icon at bounding box center [806, 243] width 11 height 11
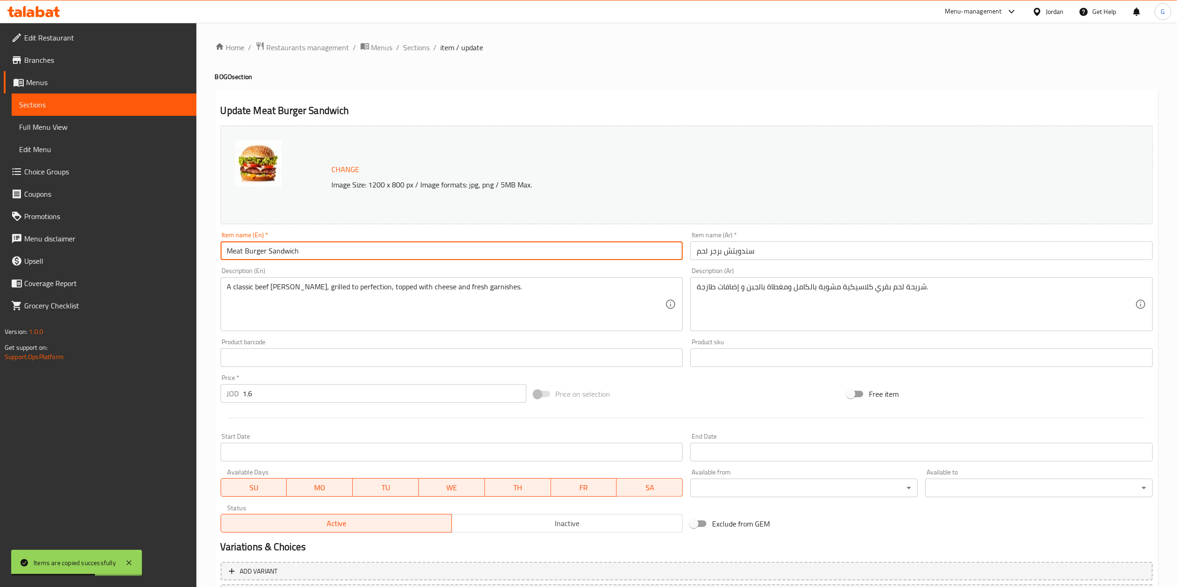
click at [365, 253] on input "Meat Burger Sandwich" at bounding box center [452, 251] width 463 height 19
type input "Meat Burger Sandwich (buy one get one)"
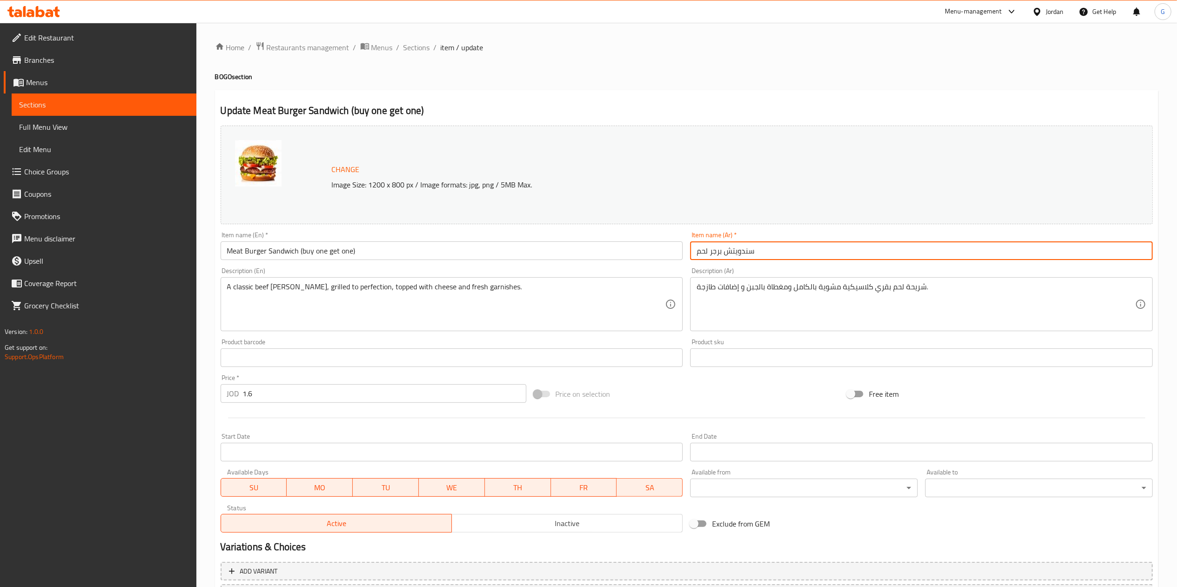
click at [777, 247] on input "سندويتش برجر لحم" at bounding box center [921, 251] width 463 height 19
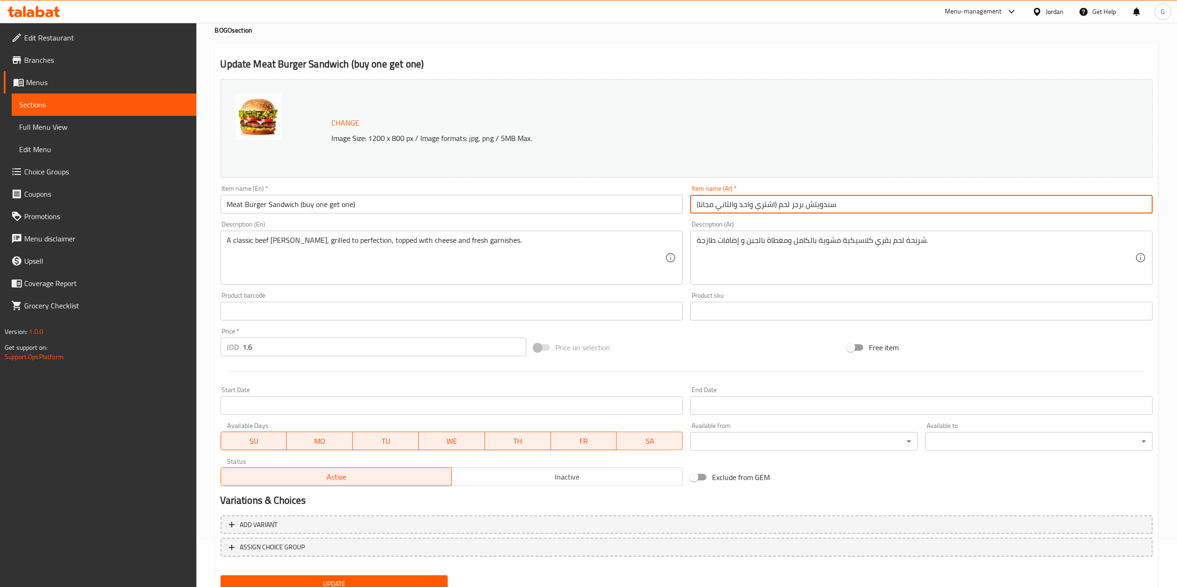
scroll to position [83, 0]
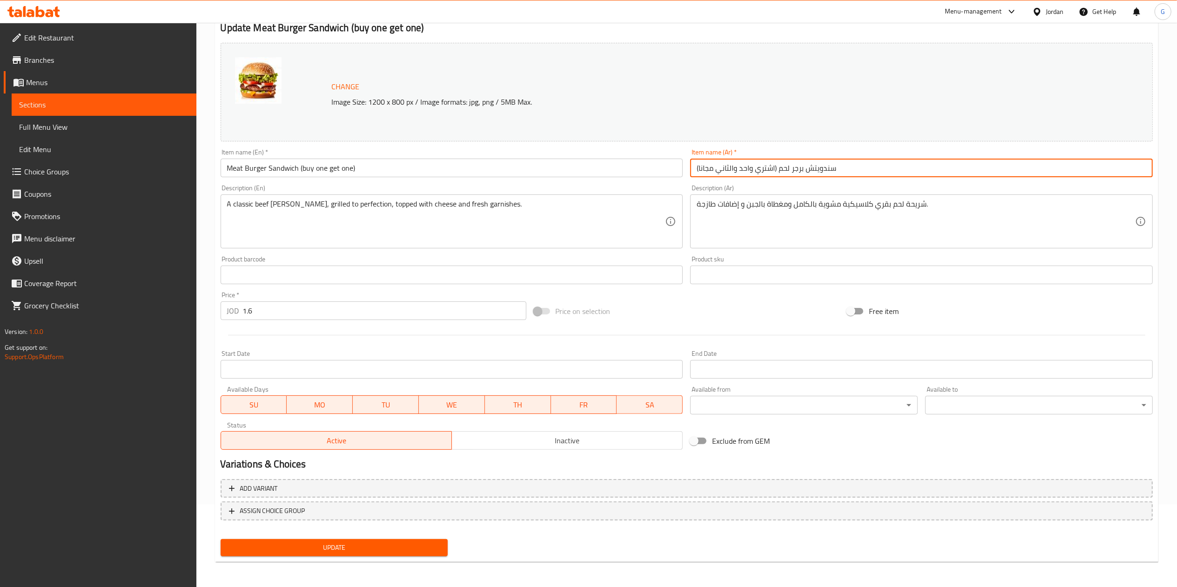
type input "سندويتش برجر لحم (اشتري واحد والثاني مجانا)"
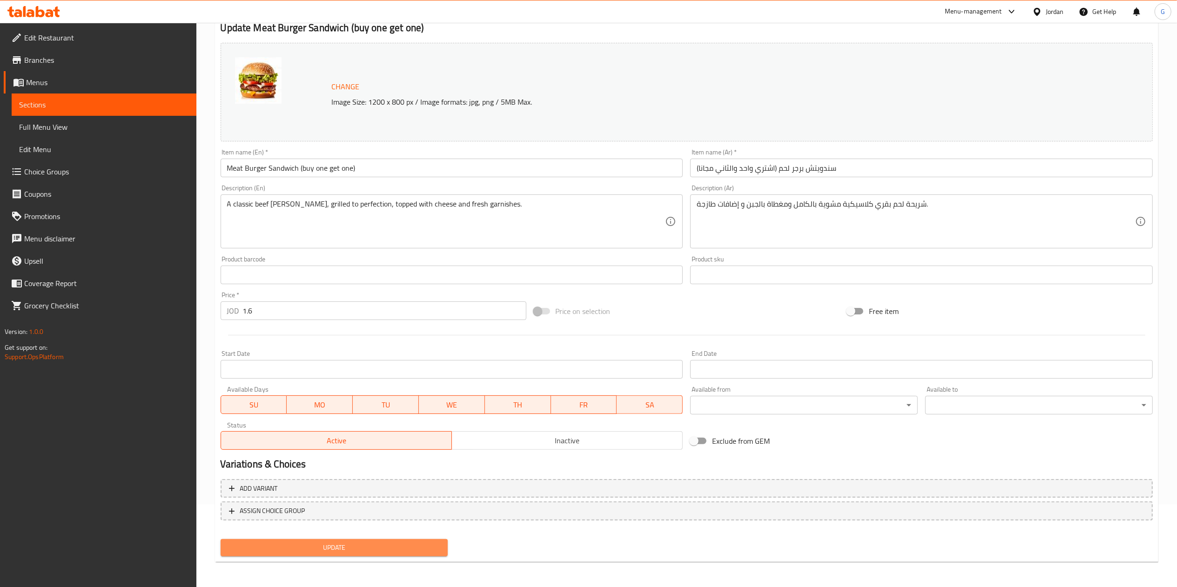
click at [332, 551] on span "Update" at bounding box center [334, 548] width 213 height 12
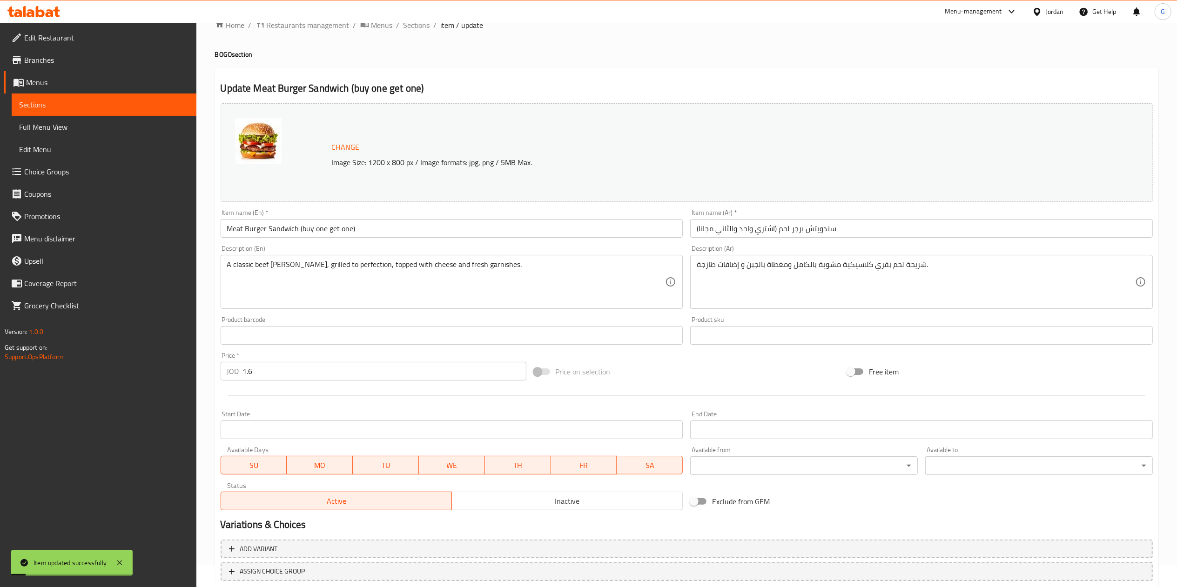
scroll to position [0, 0]
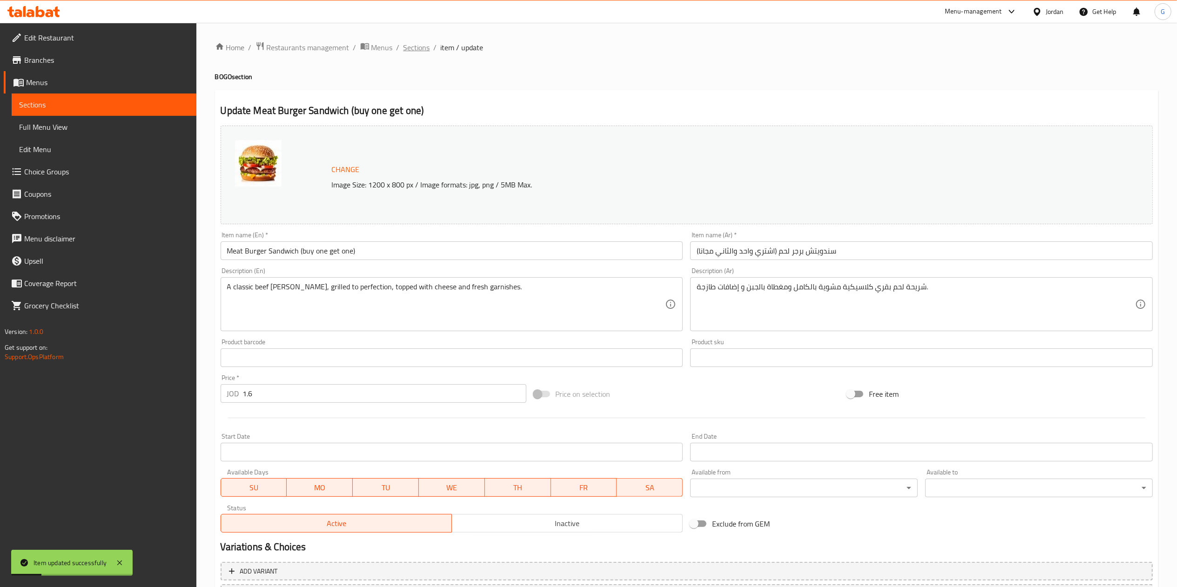
click at [412, 44] on span "Sections" at bounding box center [417, 47] width 27 height 11
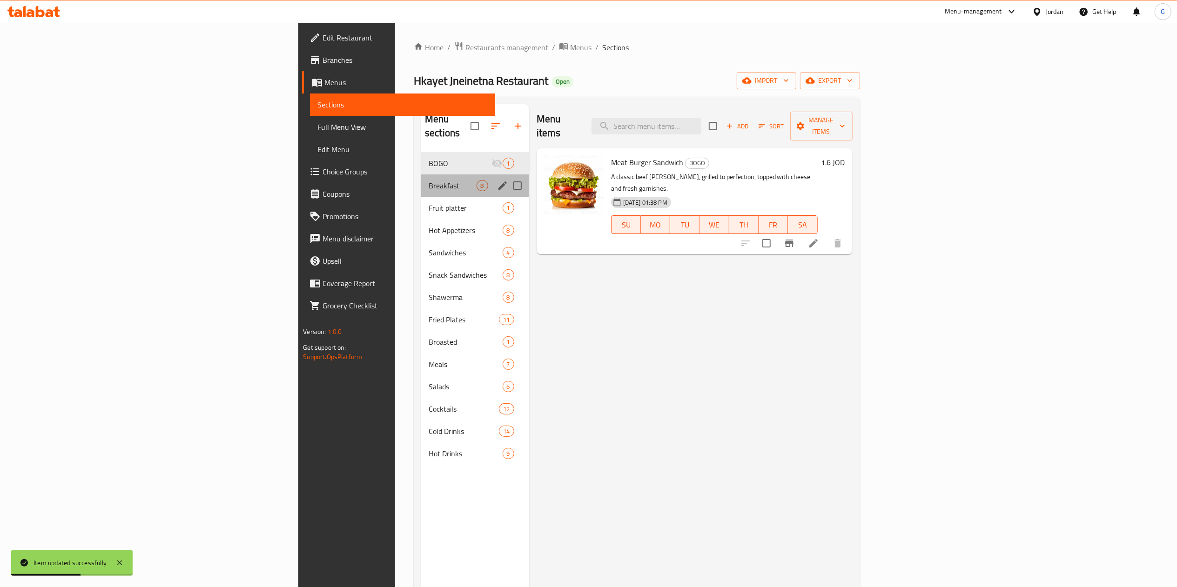
click at [421, 182] on div "Breakfast 8" at bounding box center [475, 186] width 108 height 22
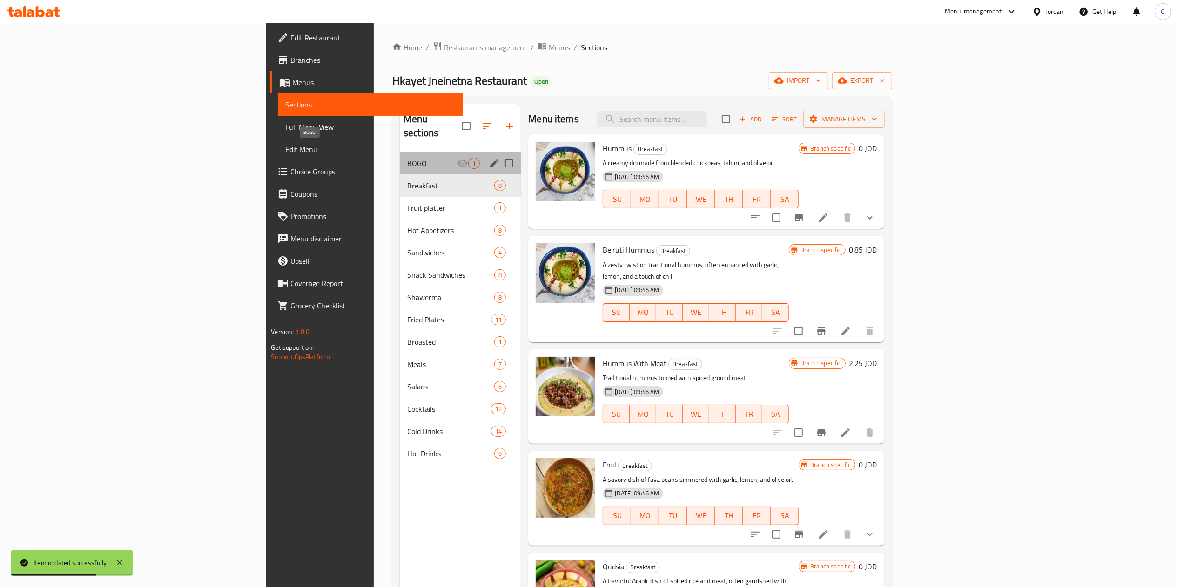
click at [407, 158] on span "BOGO" at bounding box center [432, 163] width 50 height 11
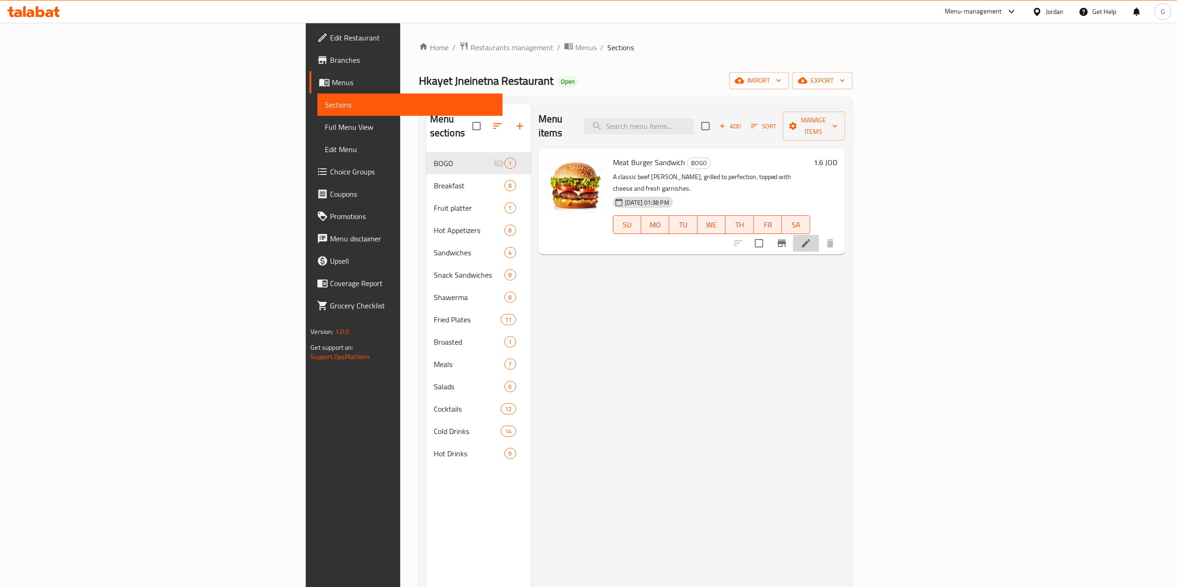
click at [819, 235] on li at bounding box center [806, 243] width 26 height 17
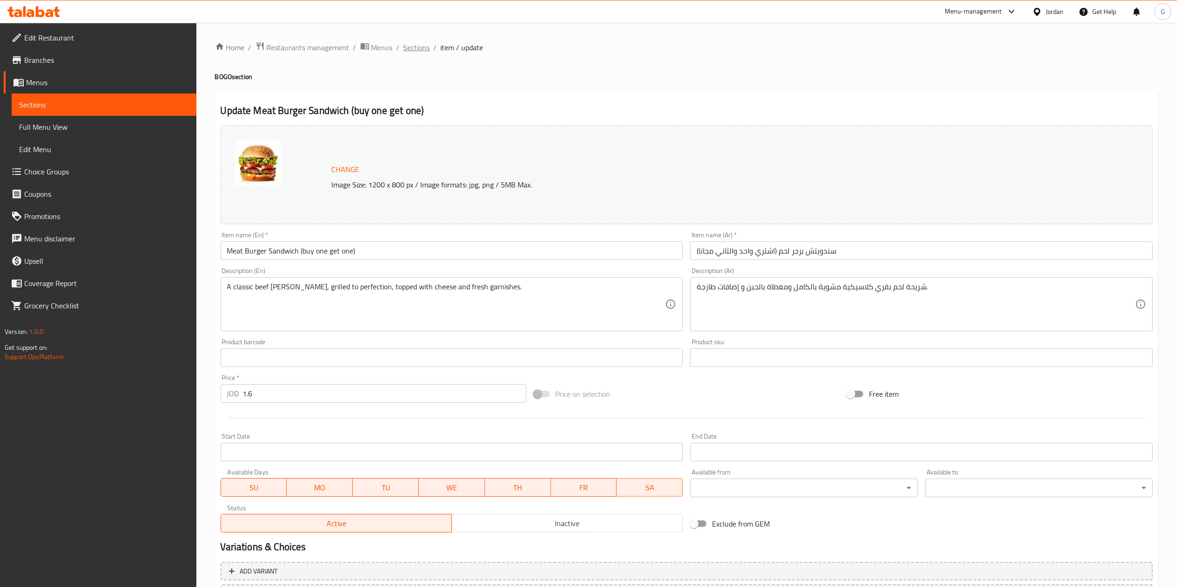
click at [407, 48] on span "Sections" at bounding box center [417, 47] width 27 height 11
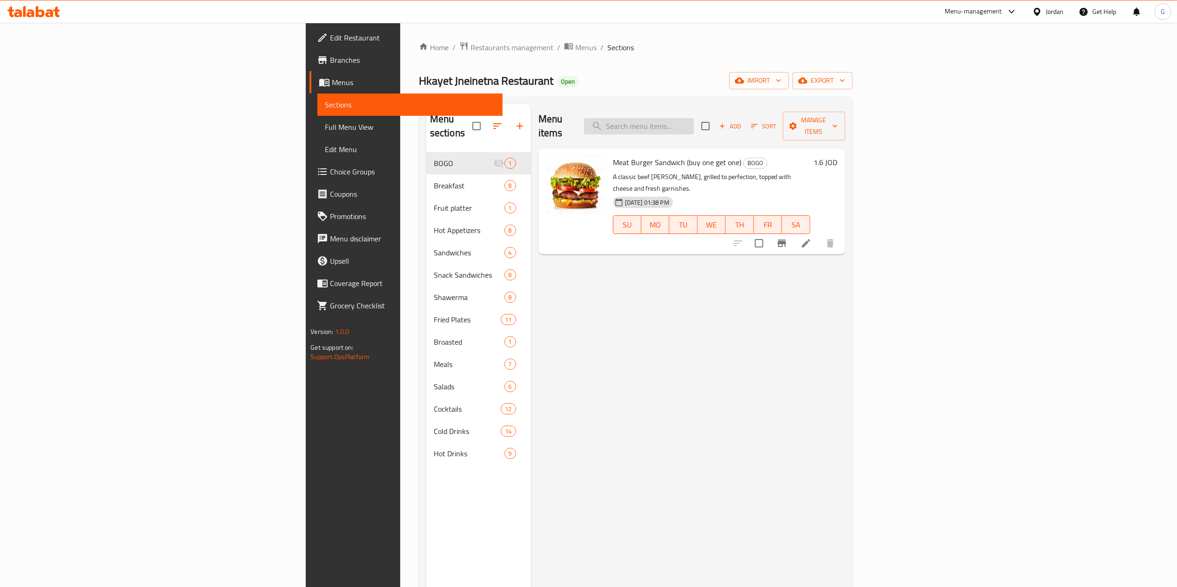
click at [694, 119] on input "search" at bounding box center [639, 126] width 110 height 16
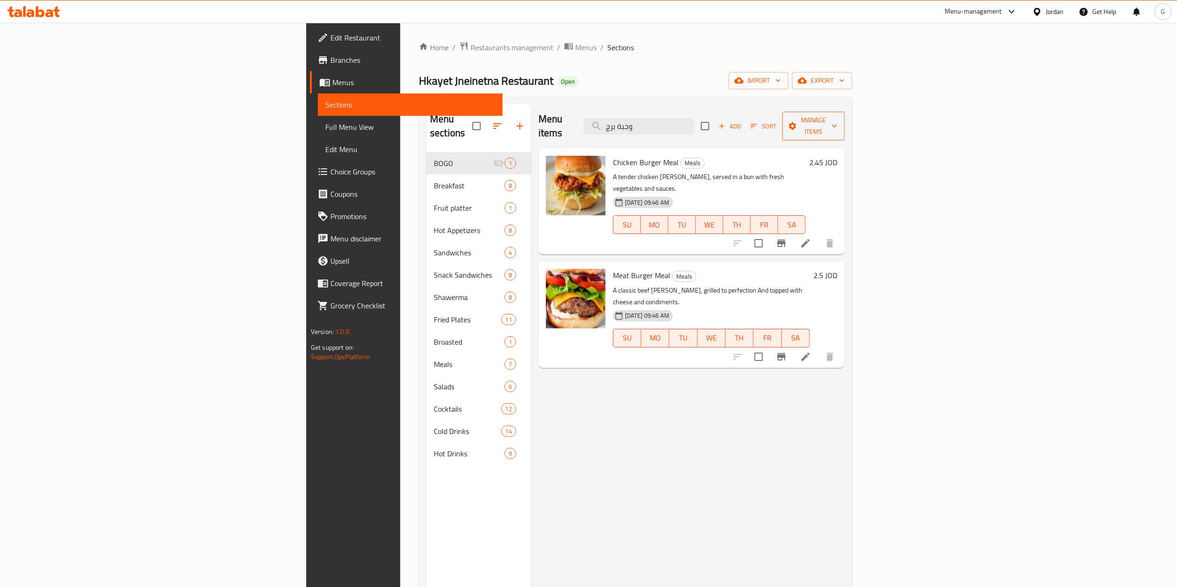
type input "وجبة برج"
click at [837, 121] on span "Manage items" at bounding box center [813, 126] width 47 height 23
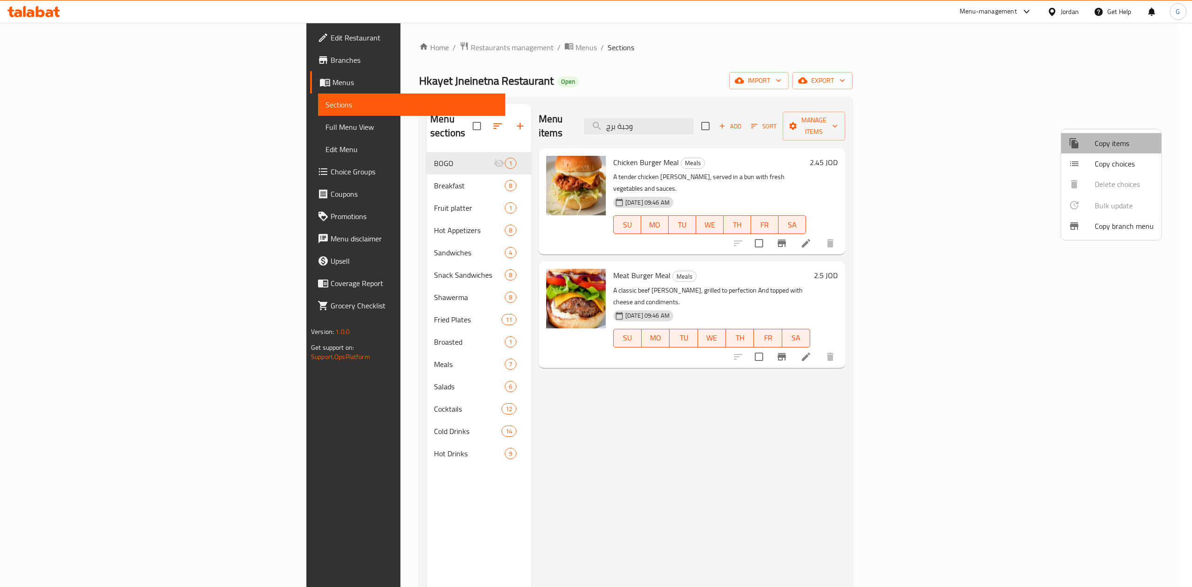
click at [1085, 143] on div at bounding box center [1081, 143] width 26 height 11
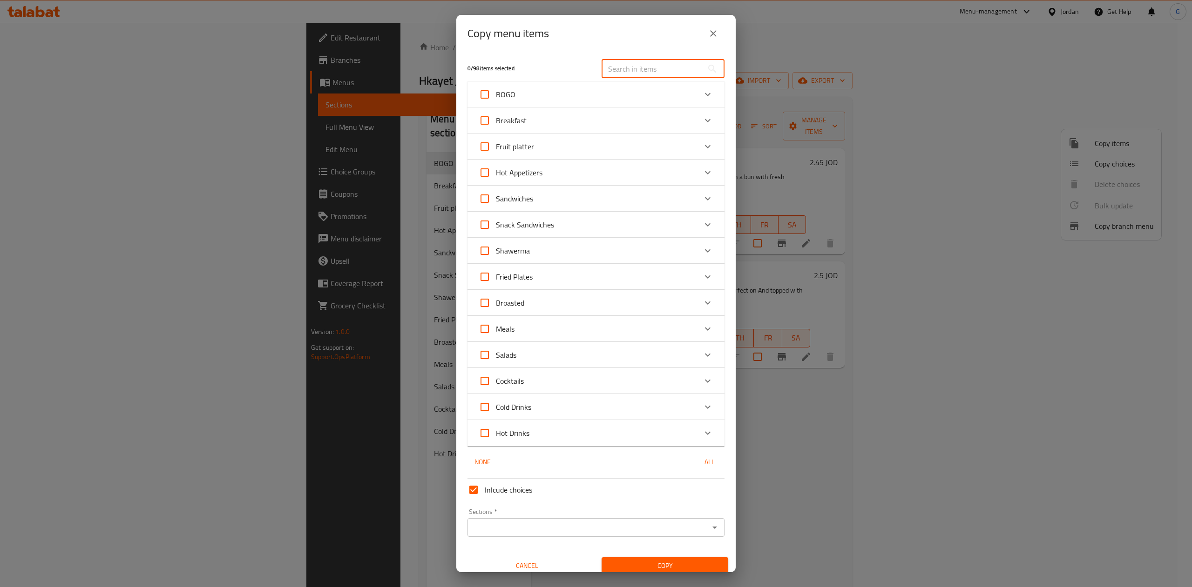
click at [639, 76] on input "text" at bounding box center [651, 69] width 101 height 19
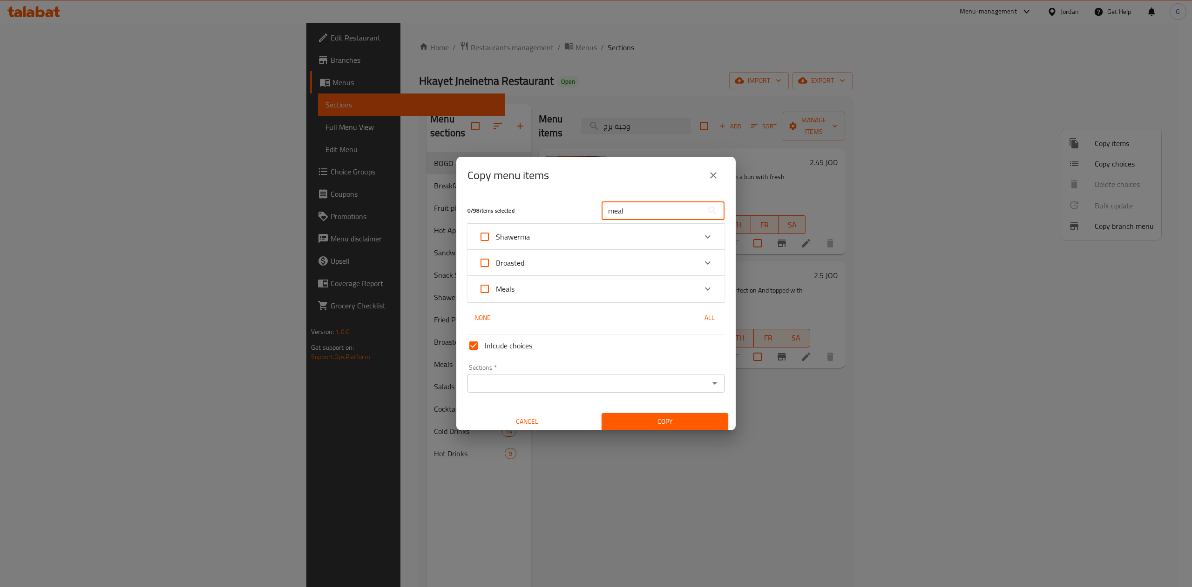
type input "meal"
click at [702, 292] on icon "Expand" at bounding box center [707, 288] width 11 height 11
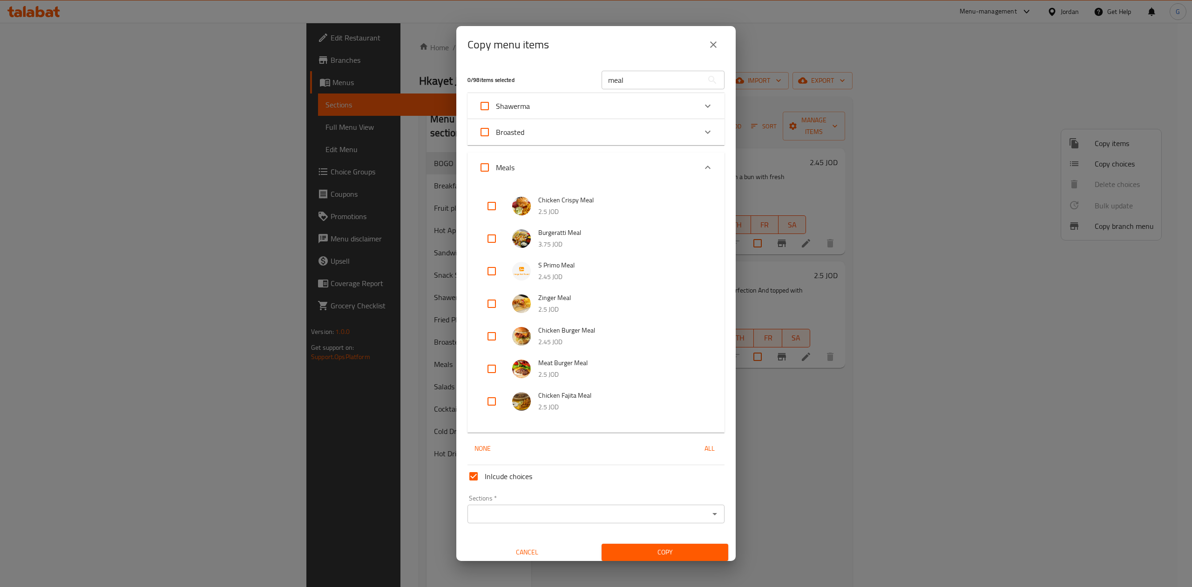
click at [492, 331] on input "checkbox" at bounding box center [491, 336] width 22 height 22
checkbox input "true"
click at [488, 375] on input "checkbox" at bounding box center [491, 369] width 22 height 22
checkbox input "true"
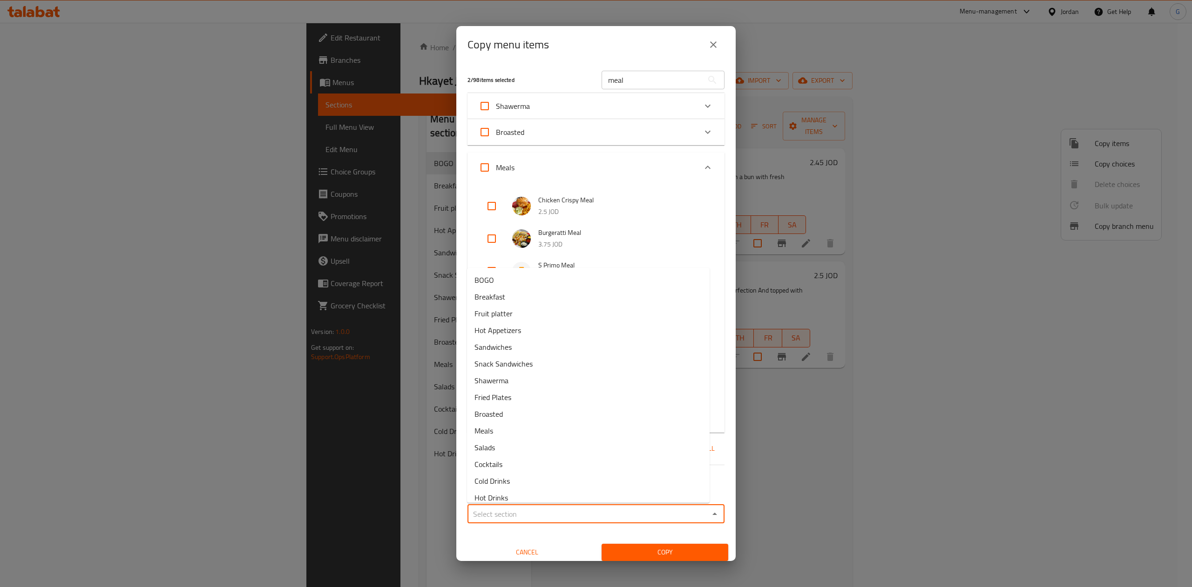
click at [529, 508] on input "Sections   *" at bounding box center [588, 514] width 236 height 13
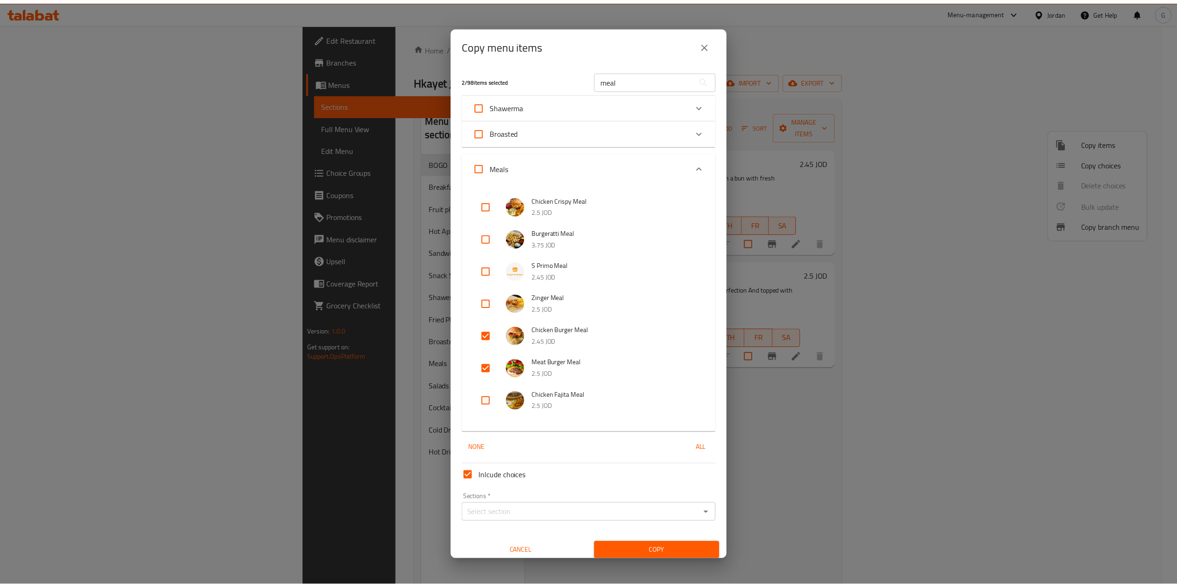
scroll to position [6, 0]
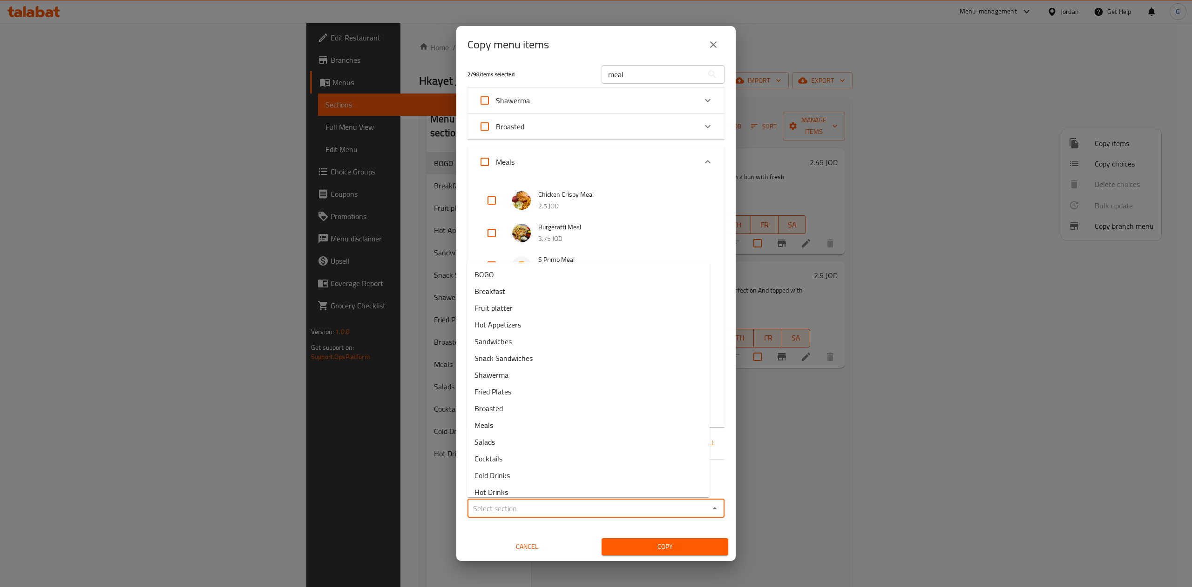
click at [540, 510] on input "Sections   *" at bounding box center [588, 508] width 236 height 13
click at [504, 277] on li "BOGO" at bounding box center [588, 274] width 243 height 17
type input "BOGO"
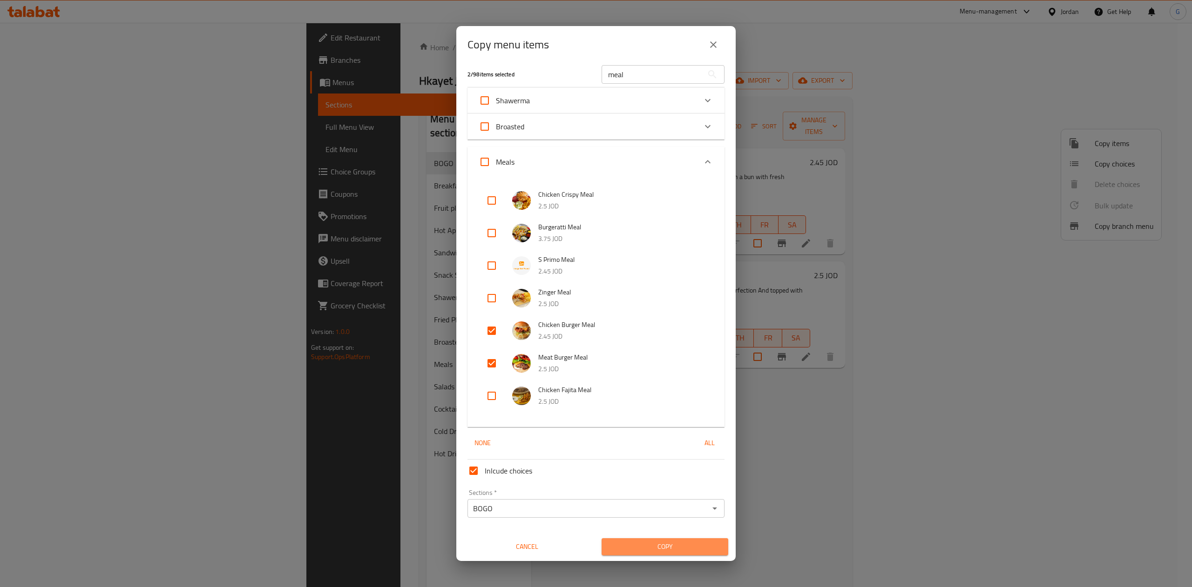
click at [663, 547] on span "Copy" at bounding box center [665, 547] width 112 height 12
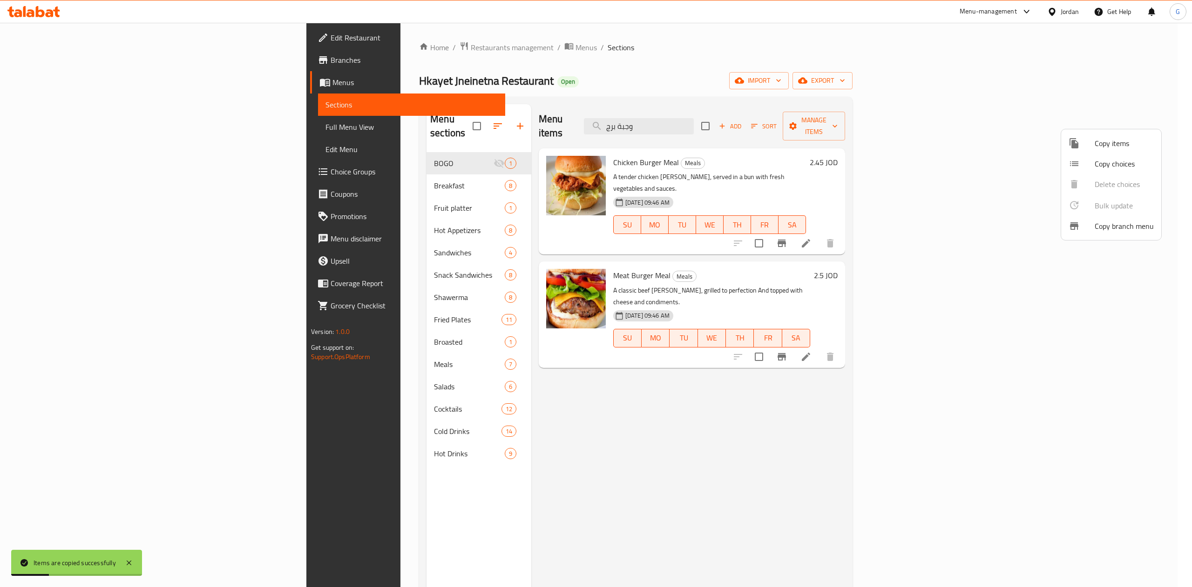
click at [326, 147] on div at bounding box center [596, 293] width 1192 height 587
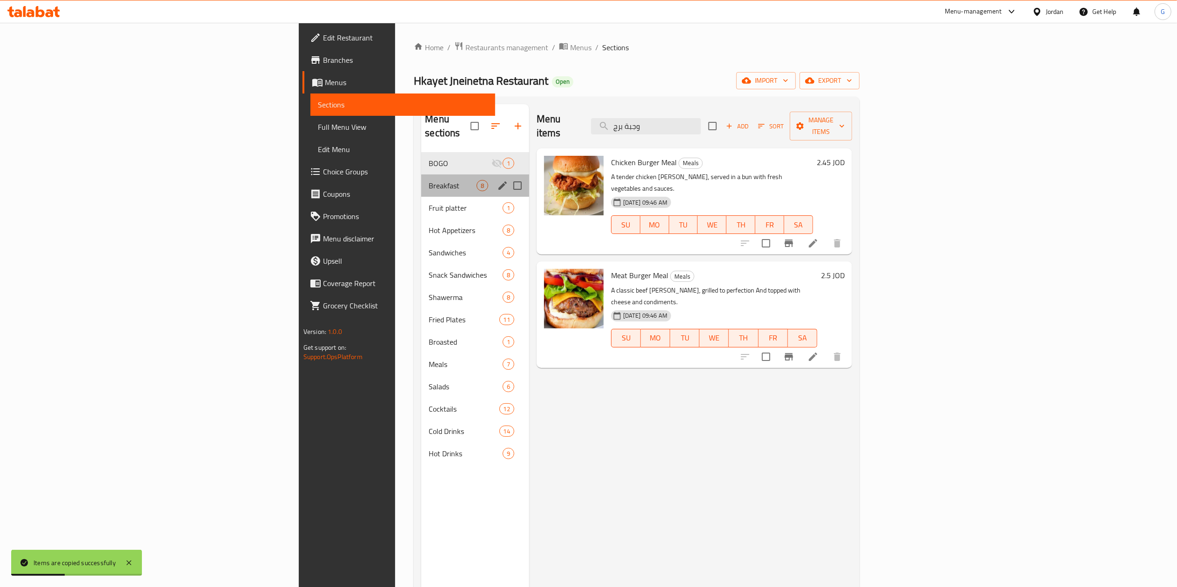
click at [421, 175] on div "Breakfast 8" at bounding box center [475, 186] width 108 height 22
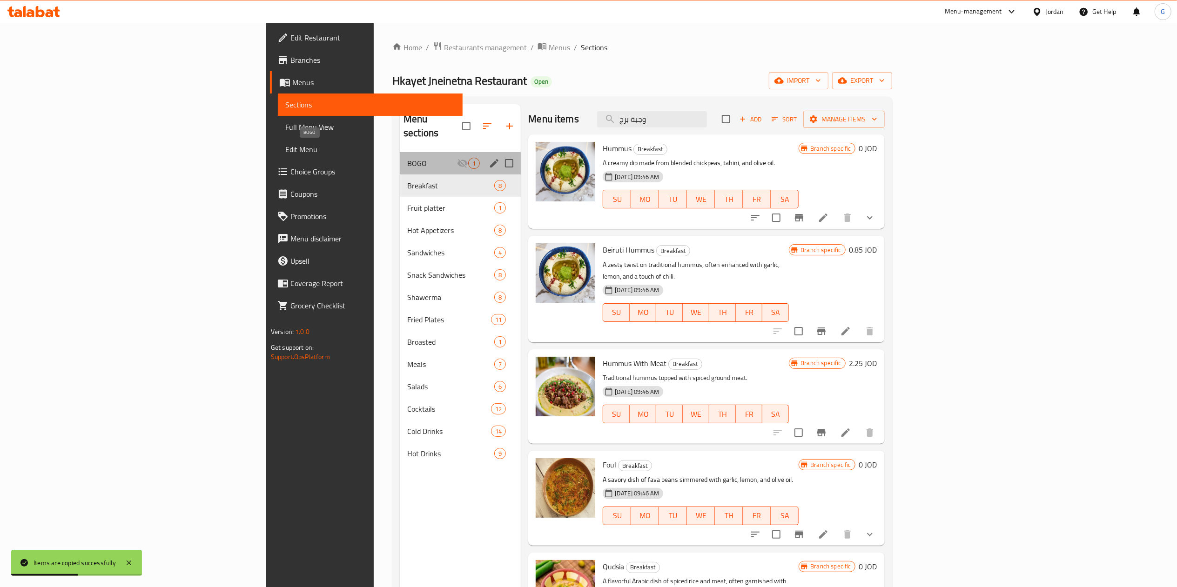
click at [407, 158] on span "BOGO" at bounding box center [432, 163] width 50 height 11
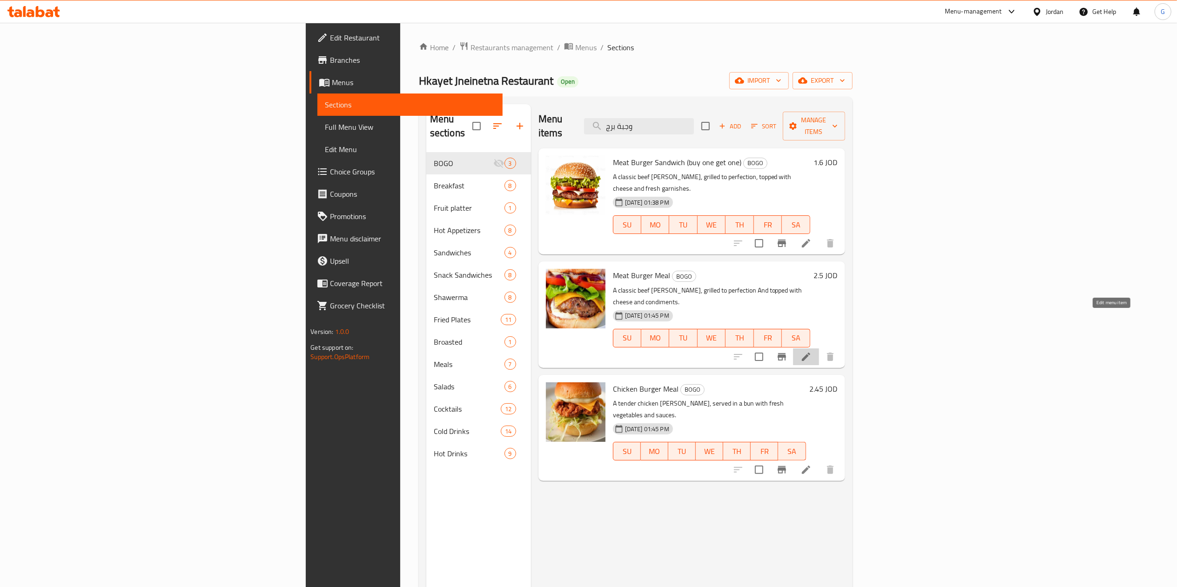
click at [810, 353] on icon at bounding box center [806, 357] width 8 height 8
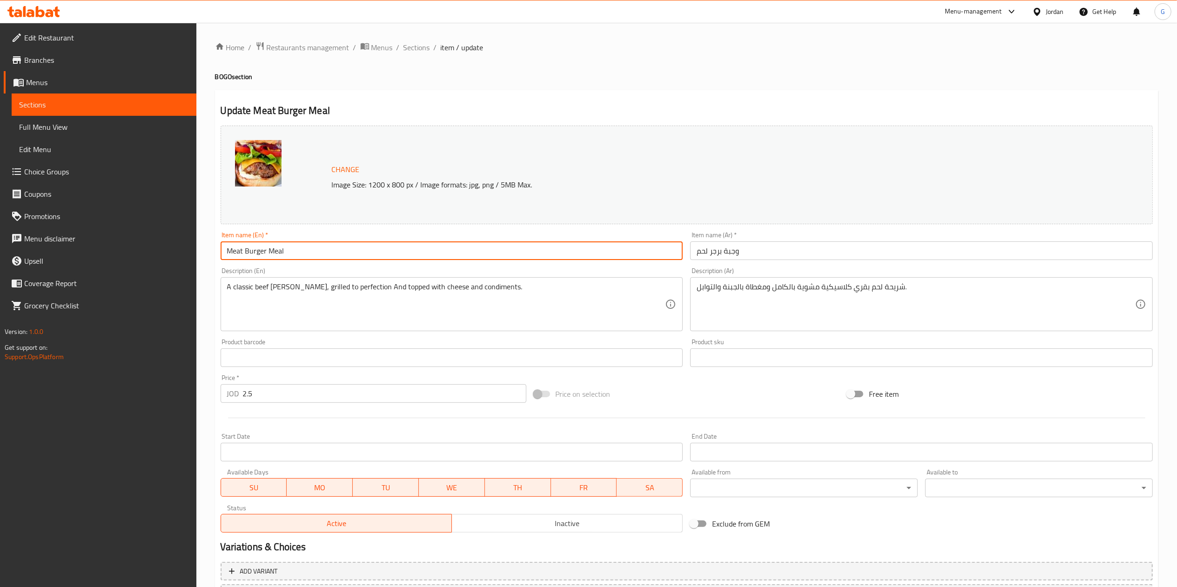
click at [344, 258] on input "Meat Burger Meal" at bounding box center [452, 251] width 463 height 19
type input "Meat Burger Meal (buy one get one)"
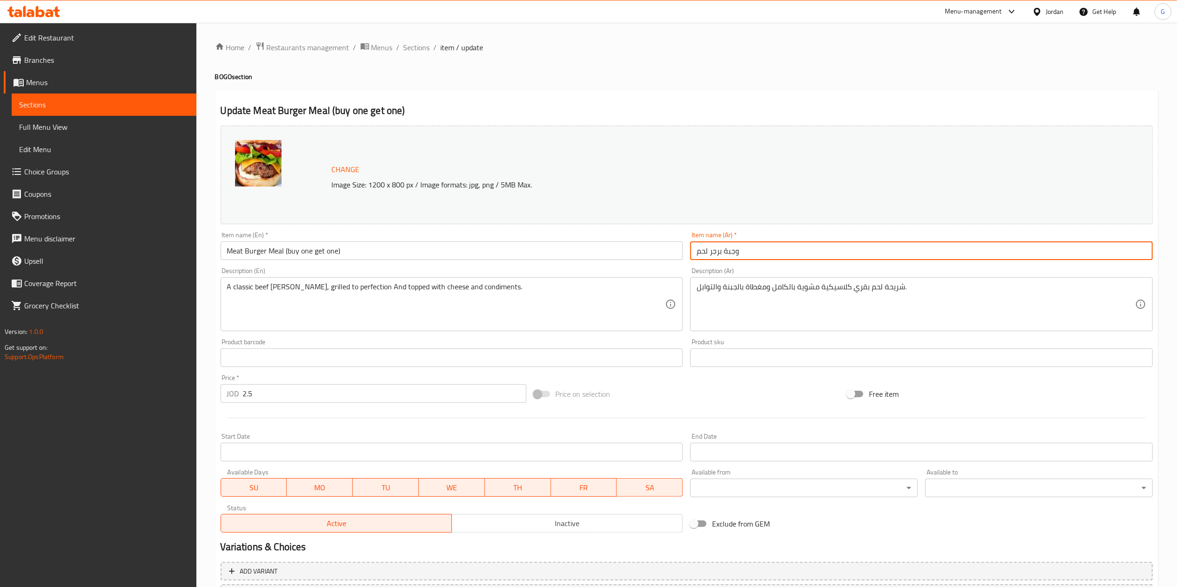
click at [786, 255] on input "وجبة برجر لحم" at bounding box center [921, 251] width 463 height 19
drag, startPoint x: 779, startPoint y: 250, endPoint x: 679, endPoint y: 255, distance: 100.6
click at [679, 255] on div "Change Image Size: 1200 x 800 px / Image formats: jpg, png / 5MB Max. Item name…" at bounding box center [687, 329] width 940 height 415
type input "وجبة برجر لحم ( اشتري واحد والثاني مجانا)"
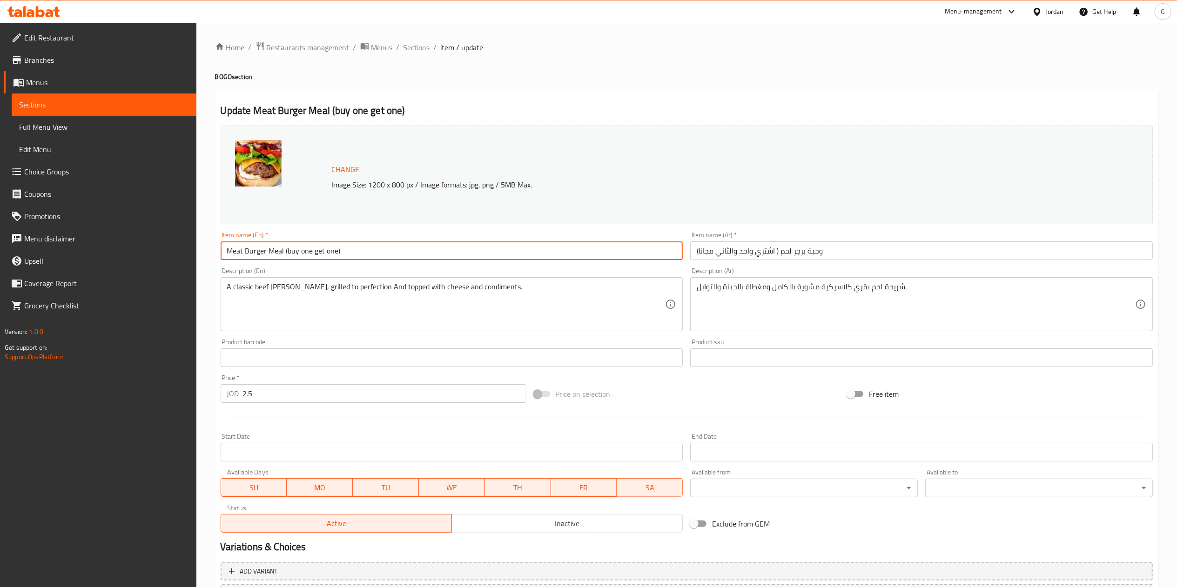
drag, startPoint x: 358, startPoint y: 257, endPoint x: 285, endPoint y: 252, distance: 73.7
click at [285, 252] on input "Meat Burger Meal (buy one get one)" at bounding box center [452, 251] width 463 height 19
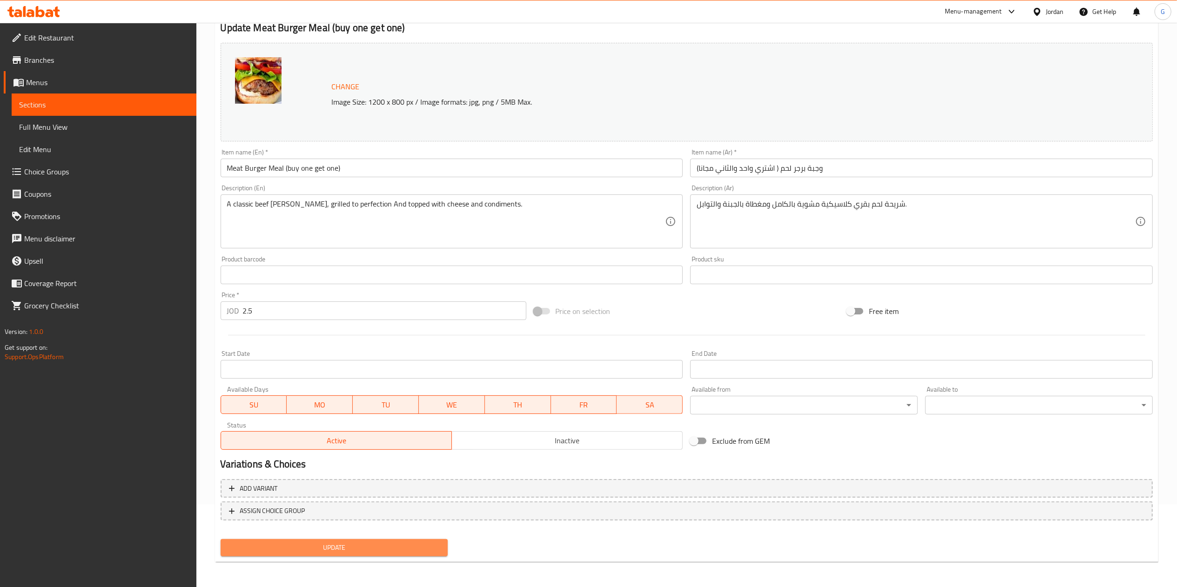
click at [406, 545] on span "Update" at bounding box center [334, 548] width 213 height 12
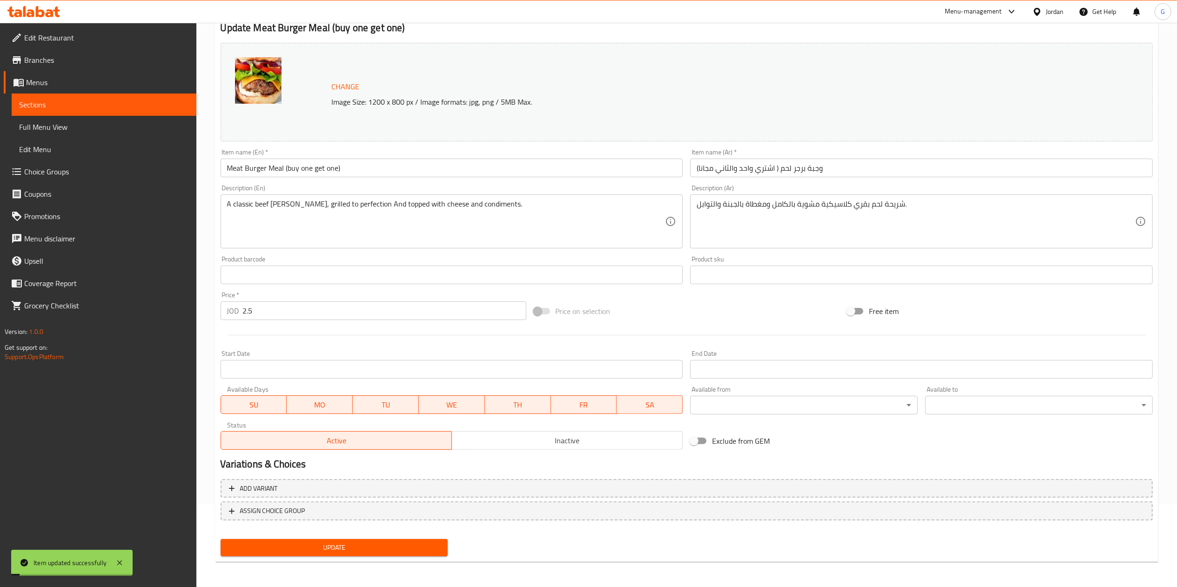
scroll to position [0, 0]
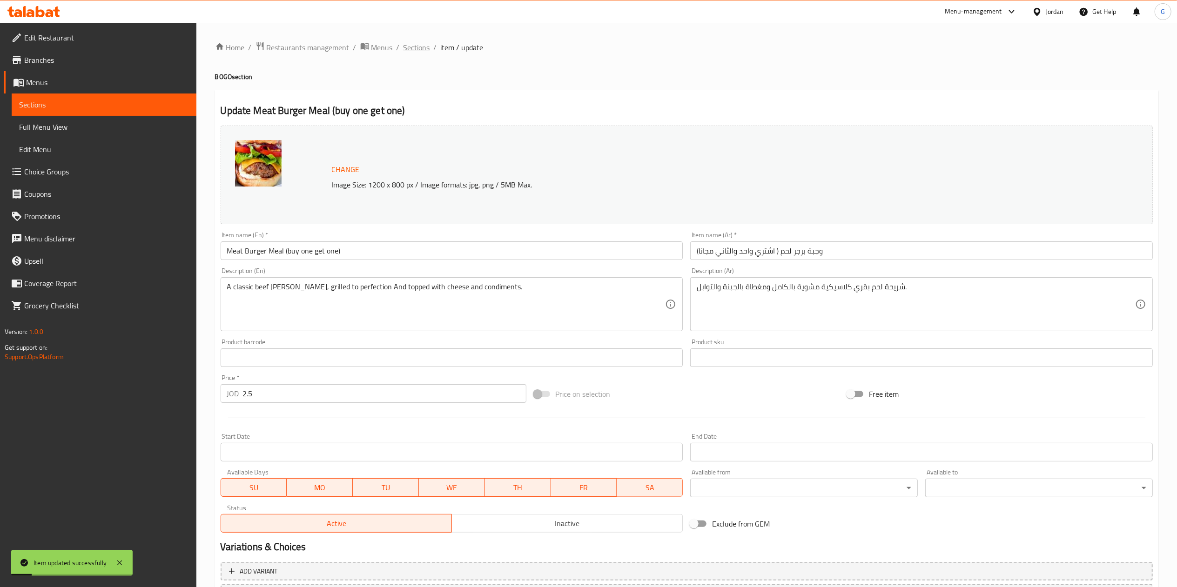
click at [427, 50] on span "Sections" at bounding box center [417, 47] width 27 height 11
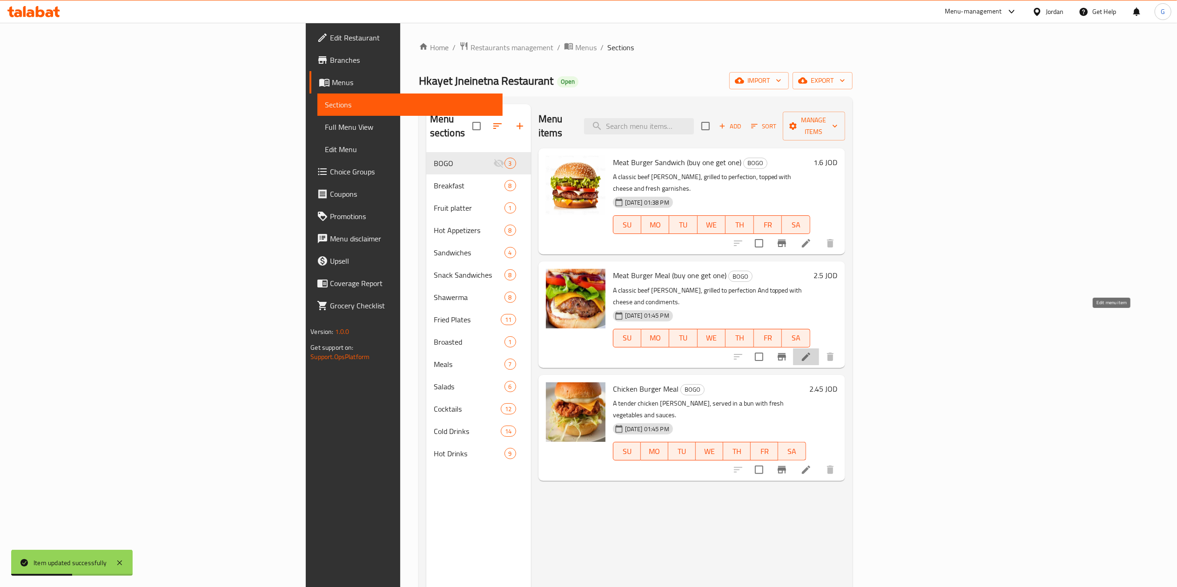
click at [812, 351] on icon at bounding box center [806, 356] width 11 height 11
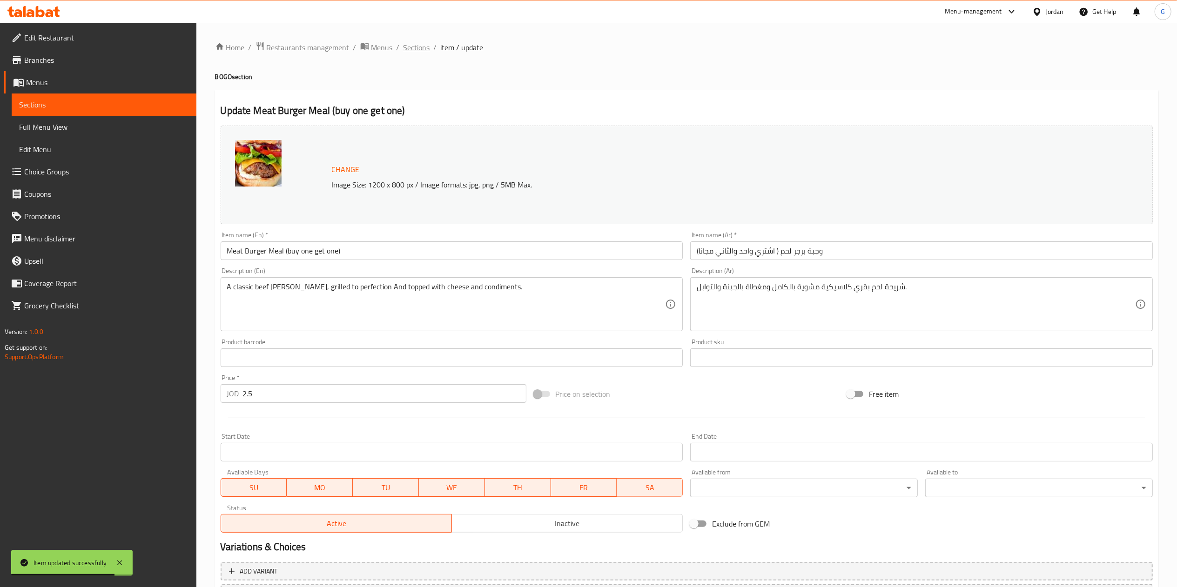
click at [417, 46] on span "Sections" at bounding box center [417, 47] width 27 height 11
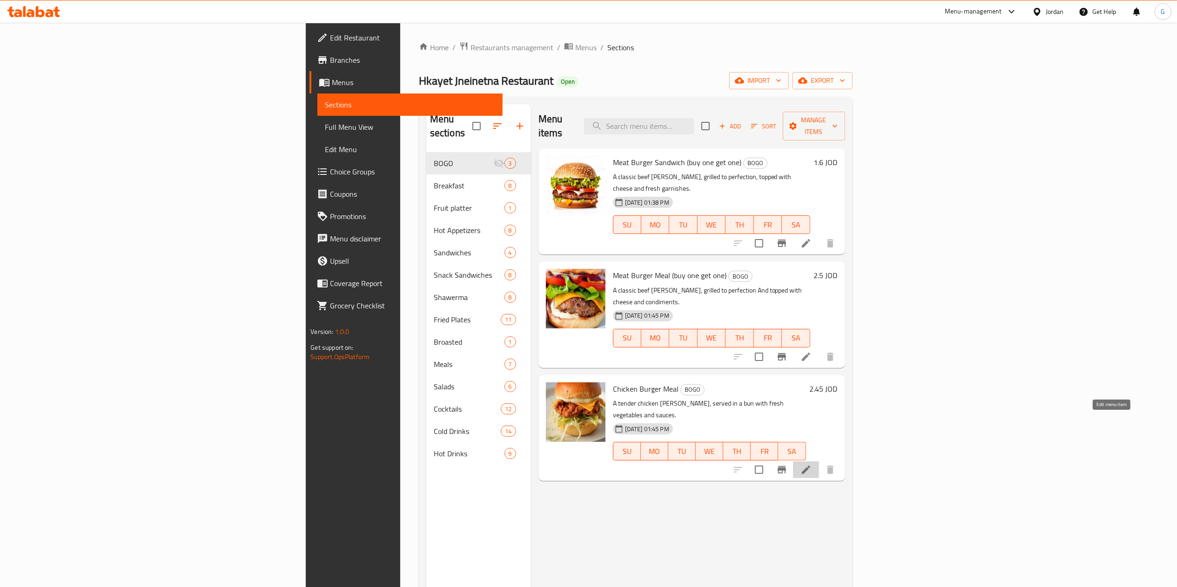
click at [812, 465] on icon at bounding box center [806, 470] width 11 height 11
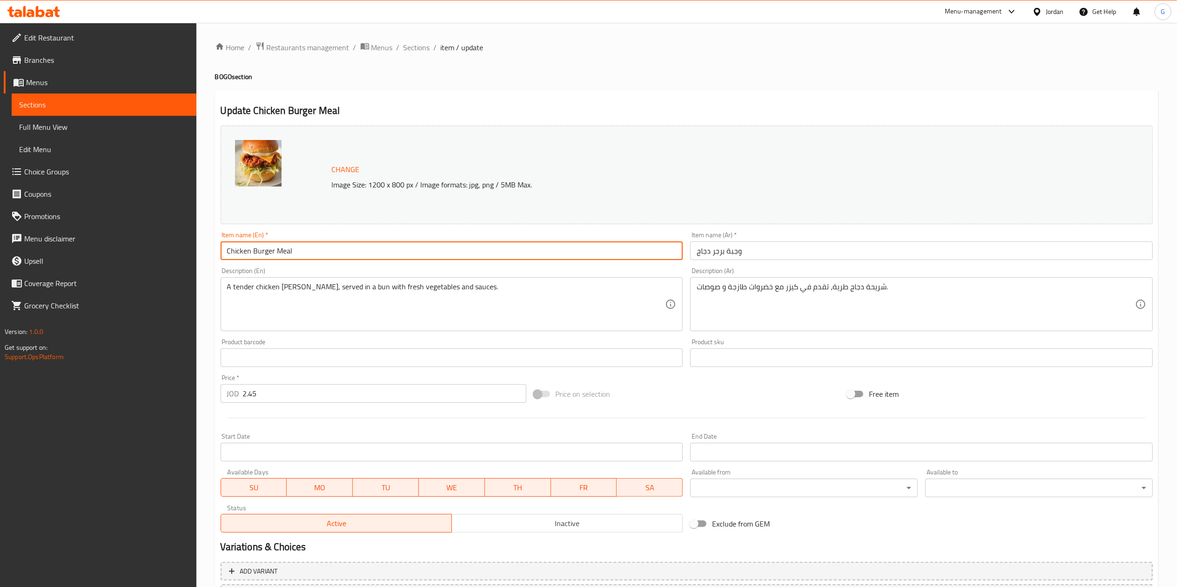
click at [336, 249] on input "Chicken Burger Meal" at bounding box center [452, 251] width 463 height 19
paste input "(buy one get one)"
type input "Chicken Burger Meal (buy one get one)"
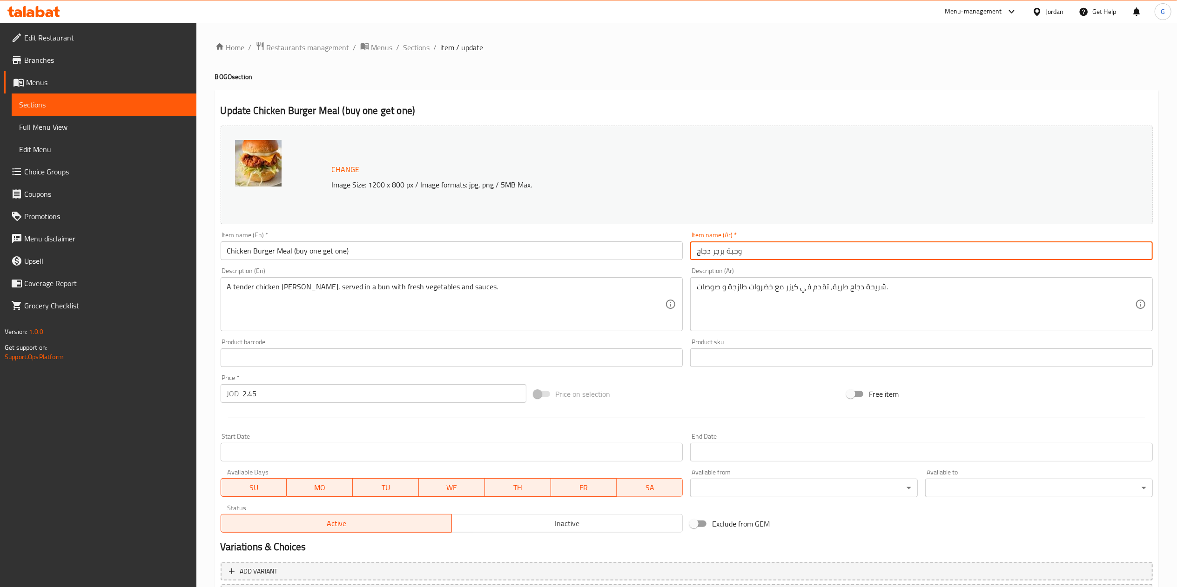
click at [775, 248] on input "وجبة برجر دجاج" at bounding box center [921, 251] width 463 height 19
paste input "(buy one get one)"
drag, startPoint x: 795, startPoint y: 253, endPoint x: 745, endPoint y: 251, distance: 50.3
click at [745, 251] on input "وجبة برجر دجاج (buy one get one)" at bounding box center [921, 251] width 463 height 19
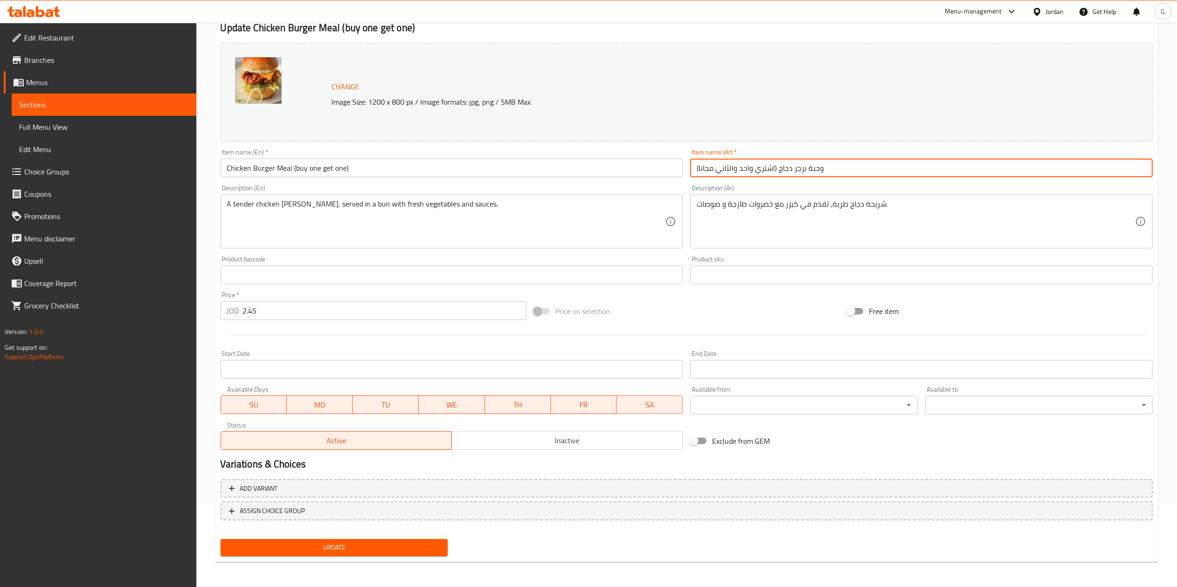
type input "وجبة برجر دجاج (اشتري واحد والثاني مجانا)"
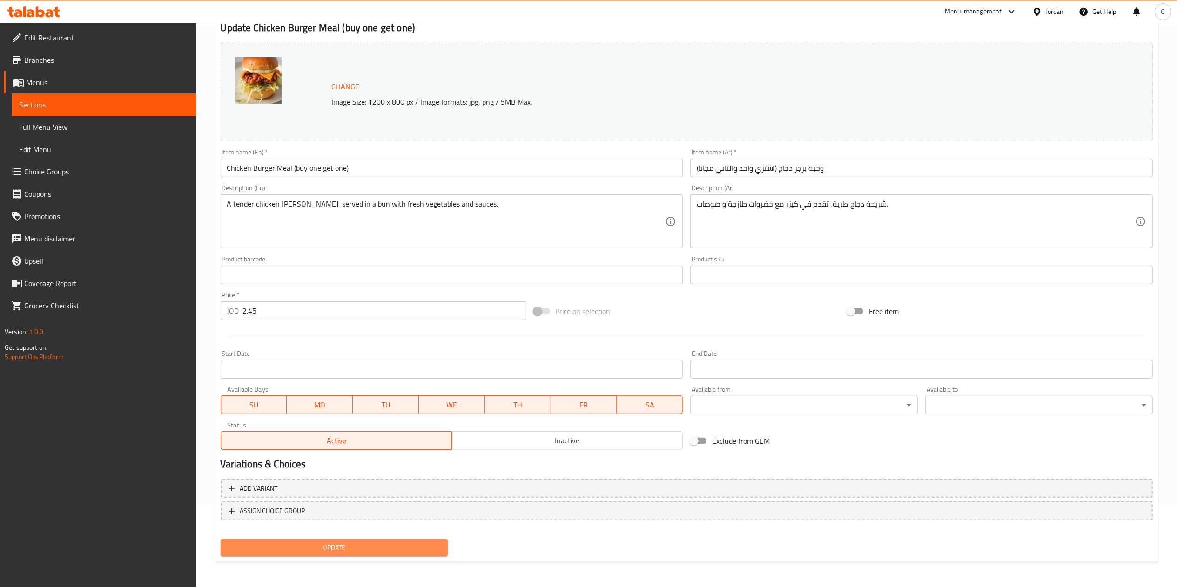
click at [381, 543] on span "Update" at bounding box center [334, 548] width 213 height 12
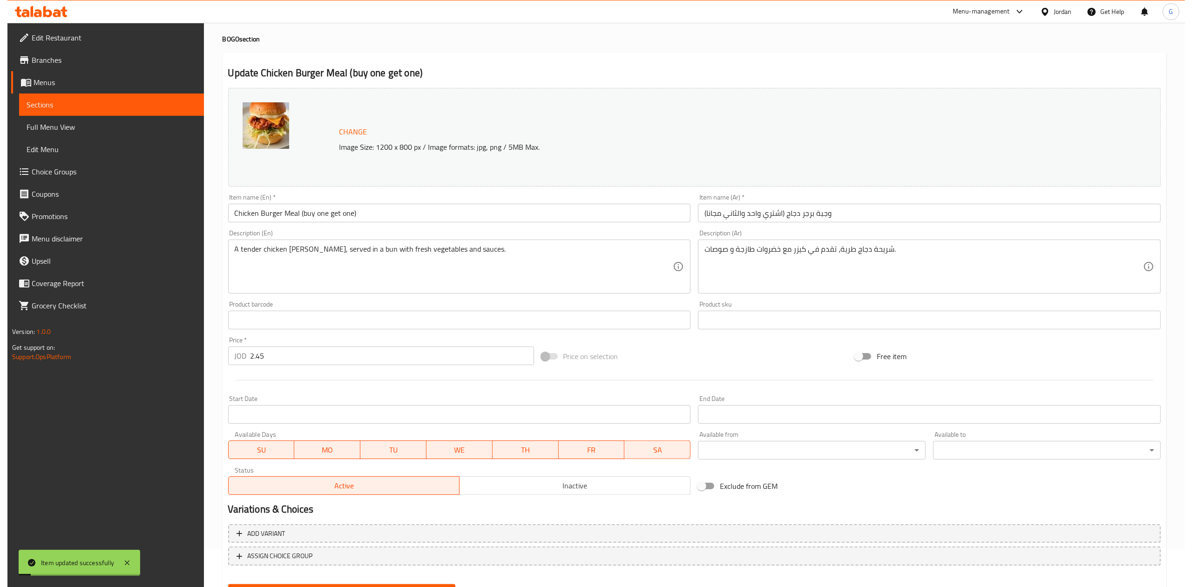
scroll to position [0, 0]
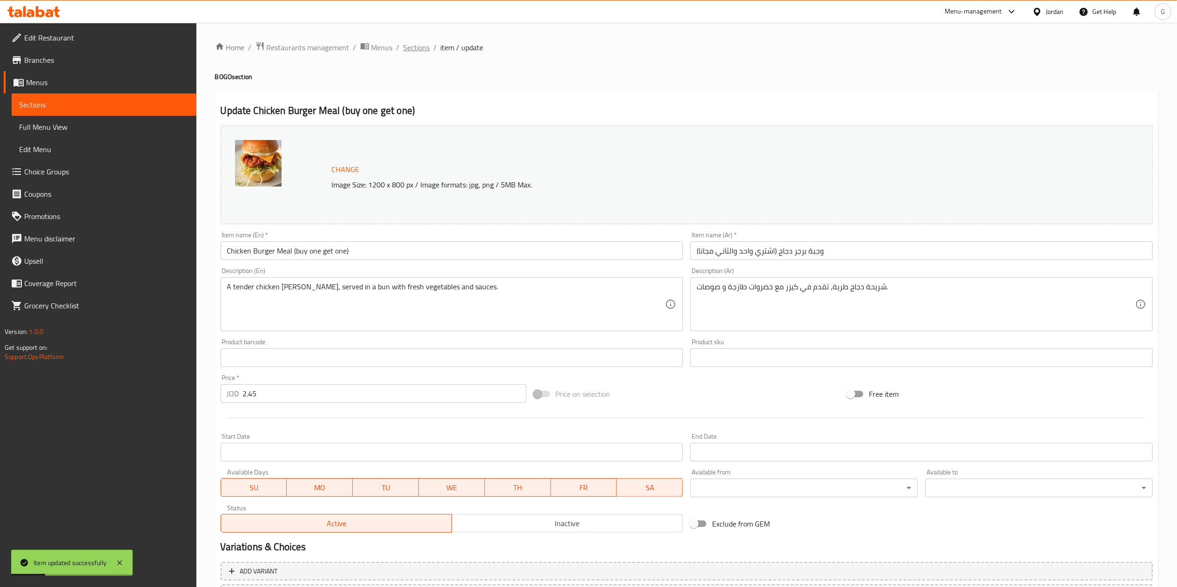
click at [423, 47] on span "Sections" at bounding box center [417, 47] width 27 height 11
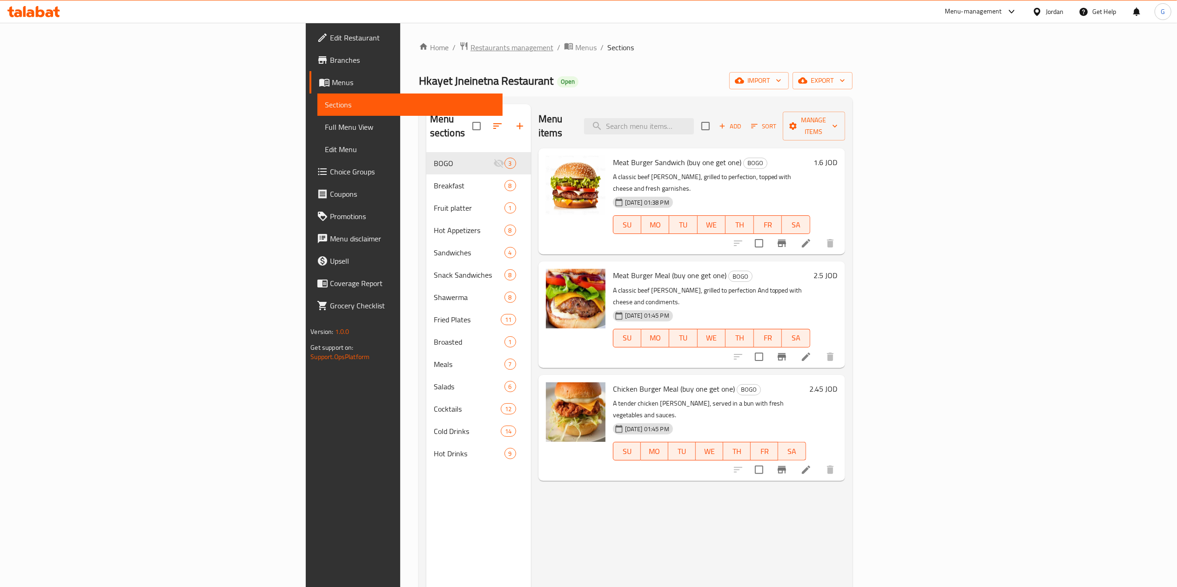
click at [471, 49] on span "Restaurants management" at bounding box center [512, 47] width 83 height 11
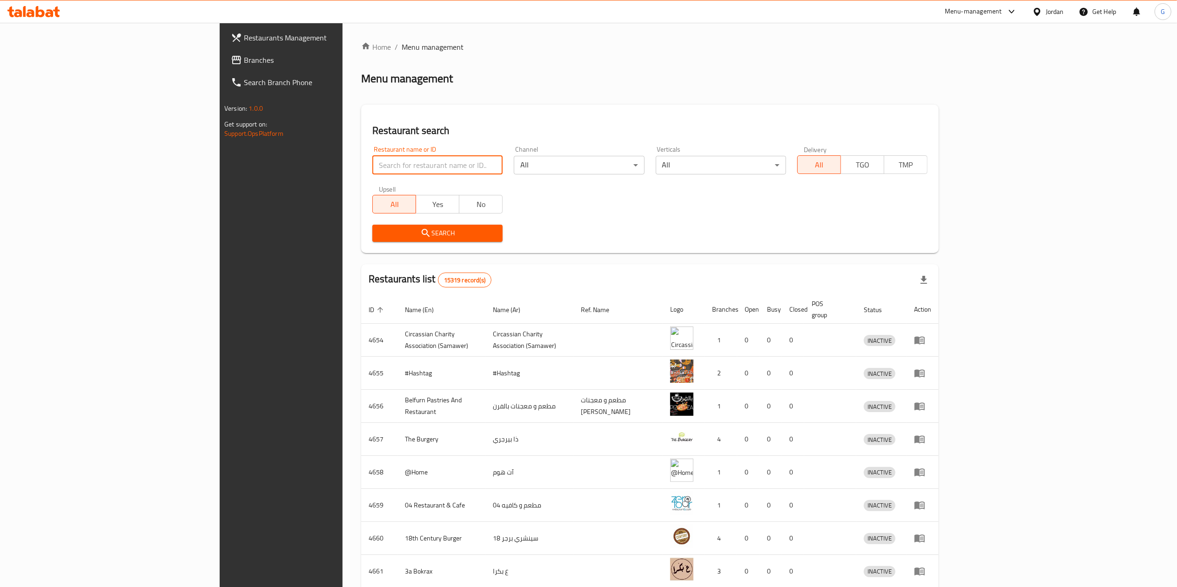
click at [372, 164] on input "search" at bounding box center [437, 165] width 130 height 19
type input "حكايا جنينتنا"
click button "Search" at bounding box center [437, 233] width 130 height 17
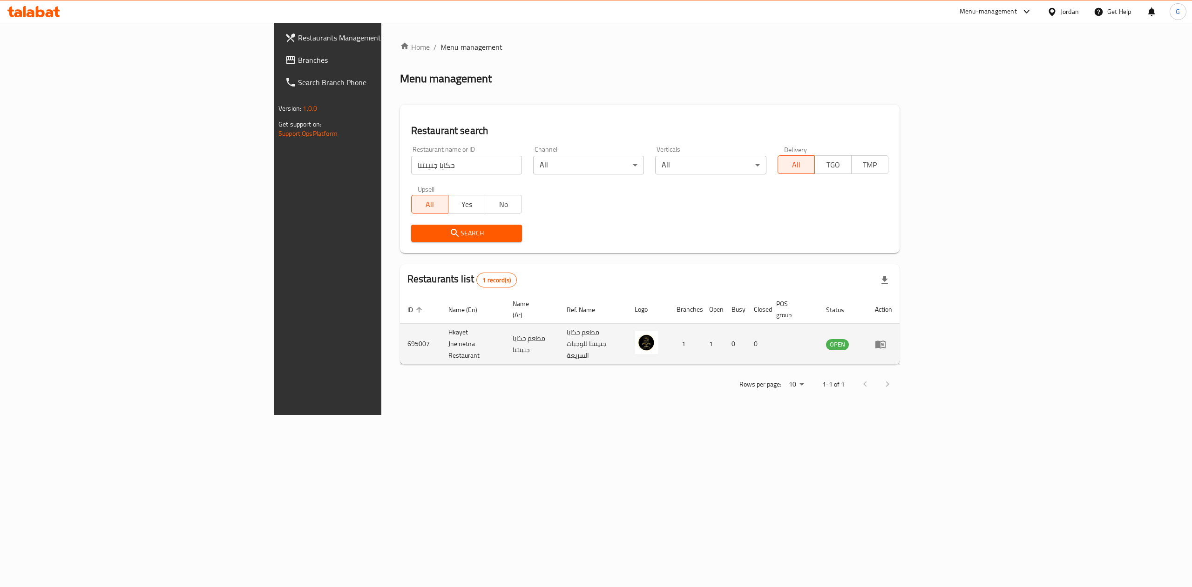
click at [400, 331] on td "695007" at bounding box center [420, 344] width 41 height 41
copy td "695007"
